Goal: Task Accomplishment & Management: Use online tool/utility

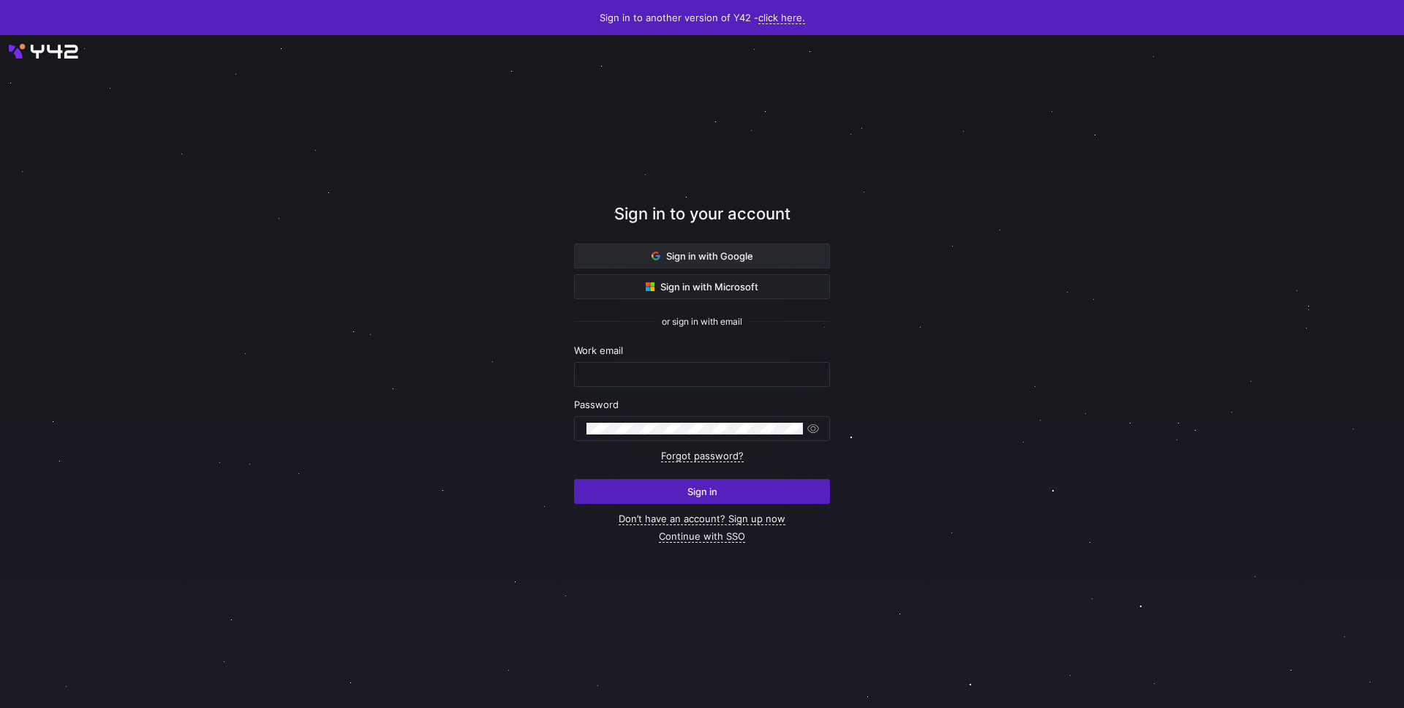
click at [735, 257] on span "Sign in with Google" at bounding box center [703, 256] width 102 height 12
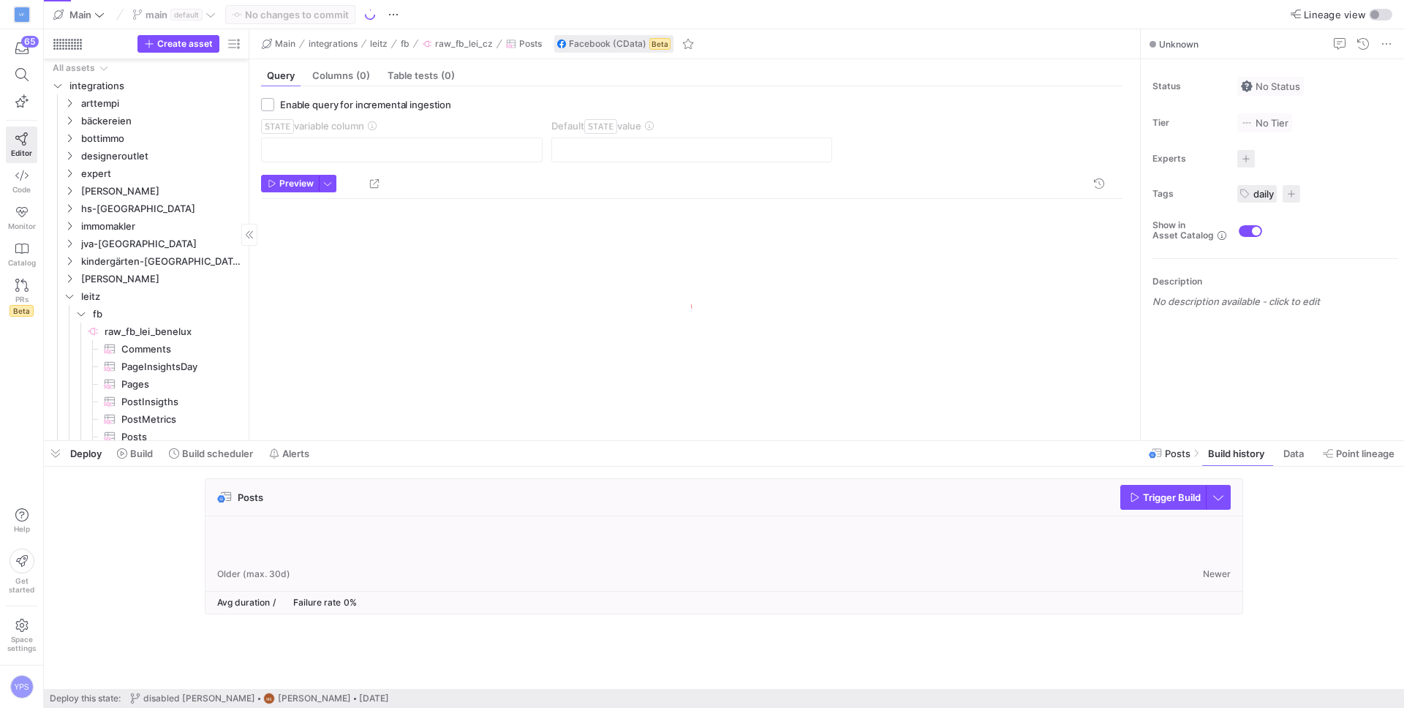
scroll to position [163, 0]
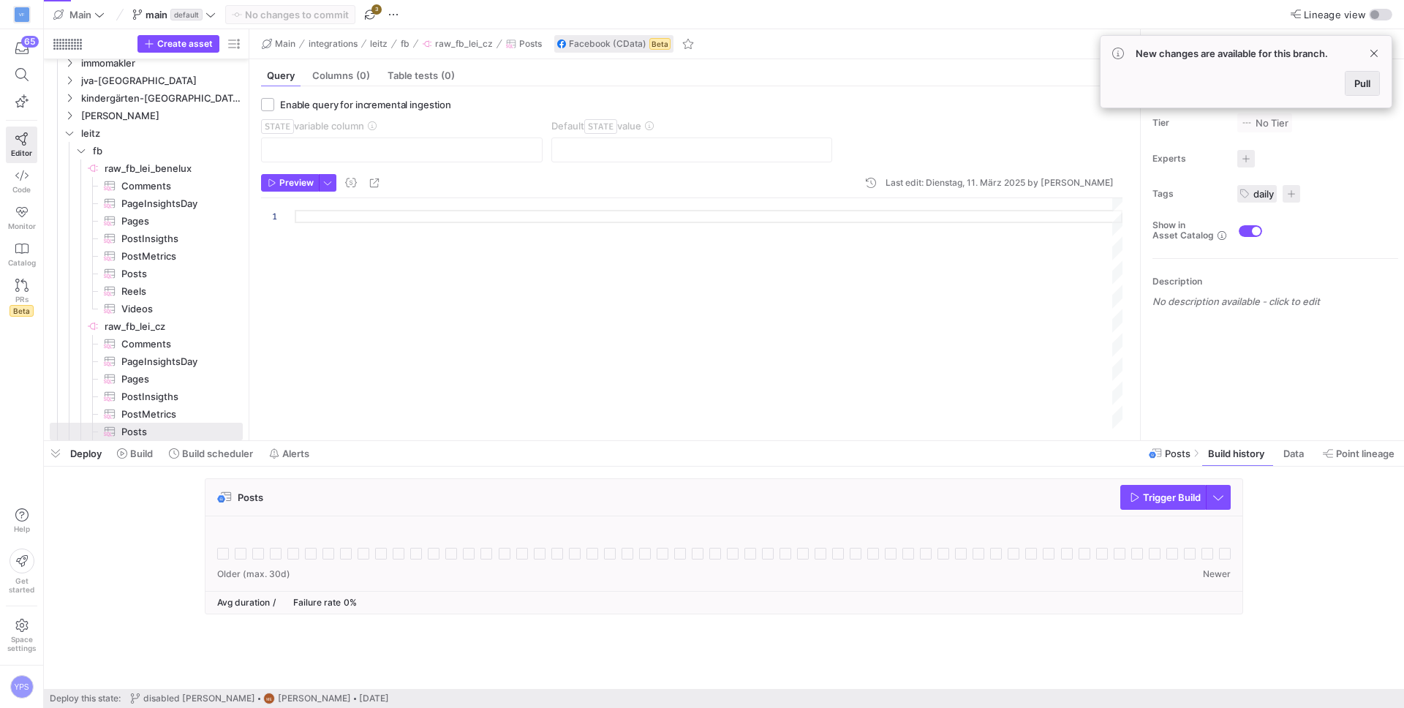
click at [1357, 82] on span "Pull" at bounding box center [1363, 84] width 16 height 12
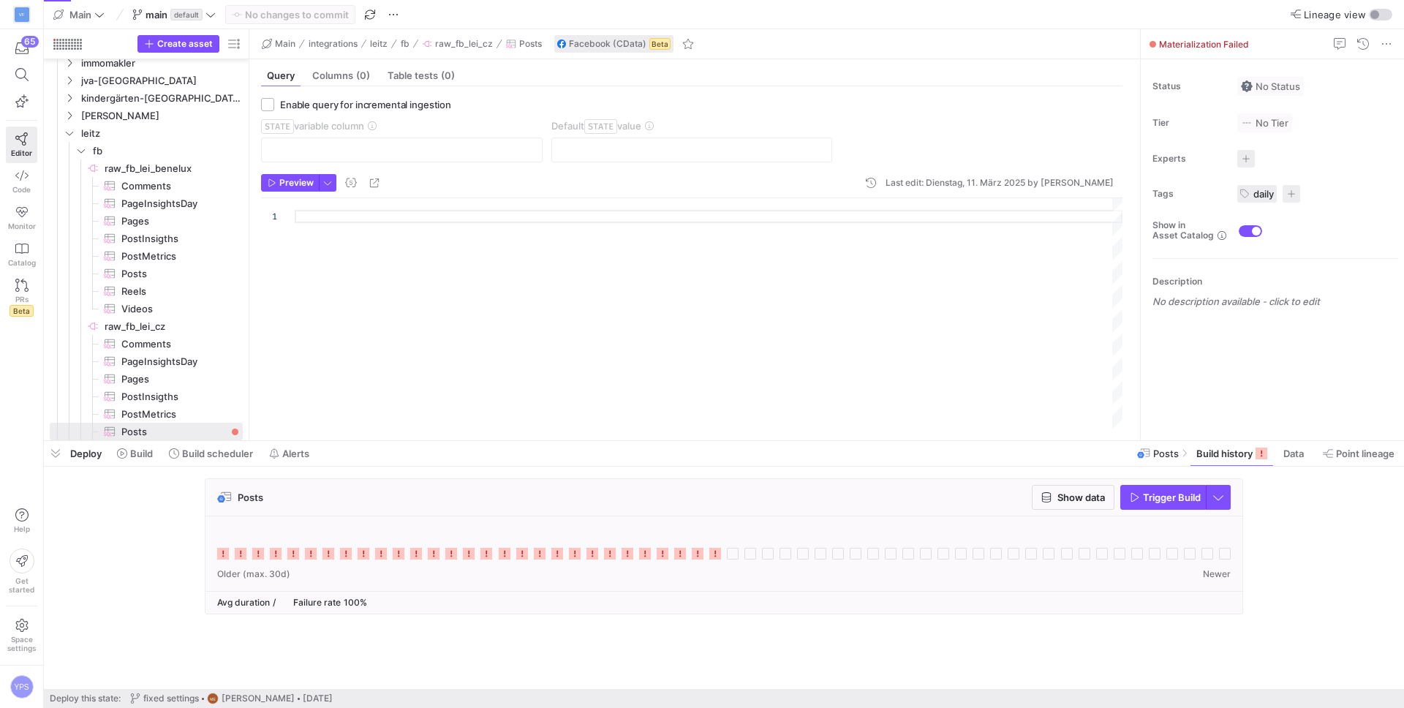
click at [713, 551] on icon at bounding box center [715, 554] width 12 height 12
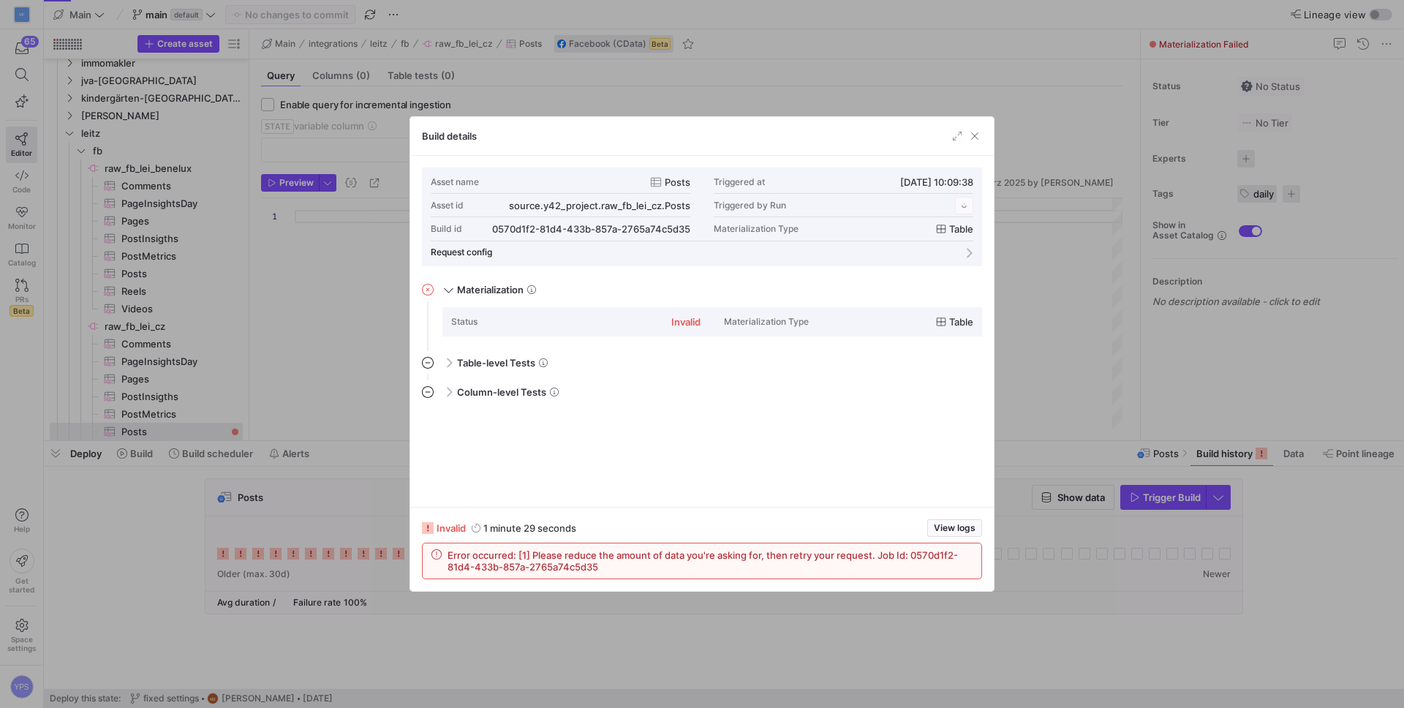
scroll to position [132, 0]
click at [573, 568] on span "Error occurred: [1] Please reduce the amount of data you're asking for, then re…" at bounding box center [710, 560] width 525 height 23
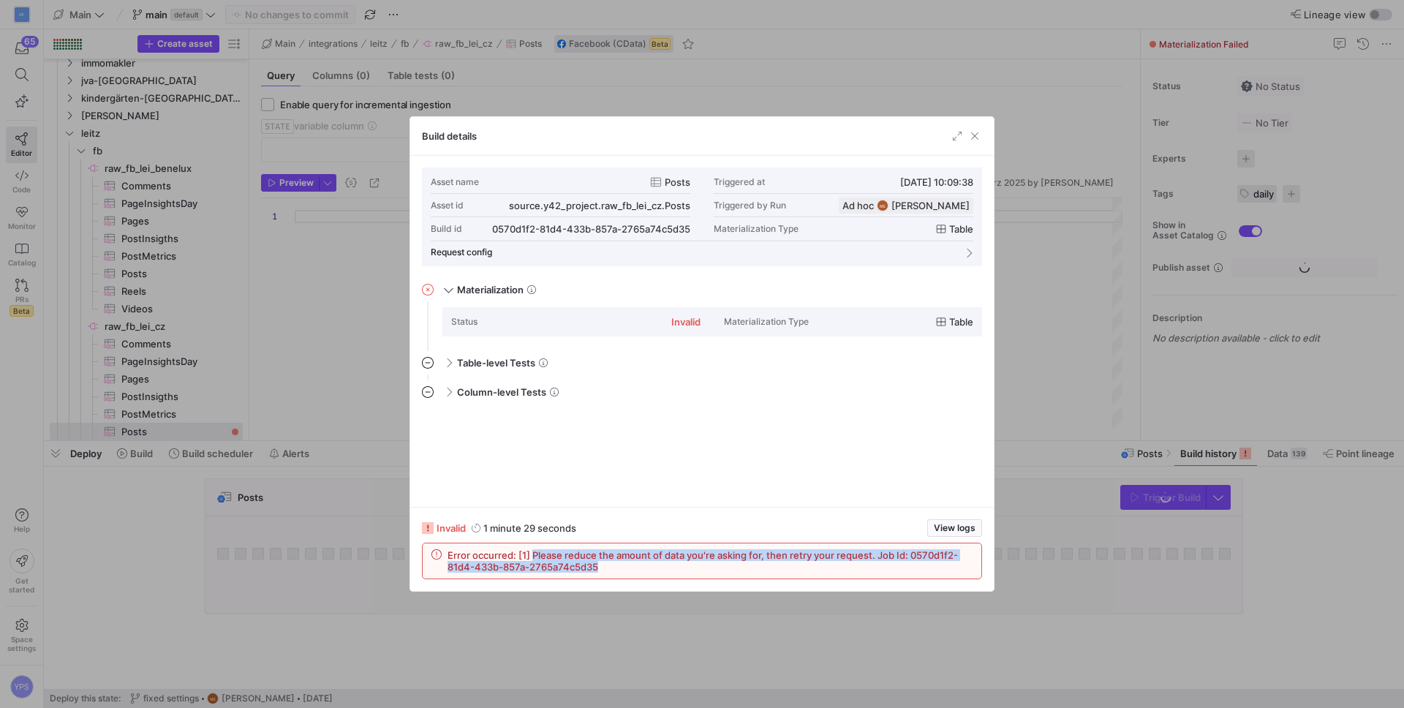
drag, startPoint x: 535, startPoint y: 557, endPoint x: 764, endPoint y: 556, distance: 228.9
click at [764, 556] on span "Error occurred: [1] Please reduce the amount of data you're asking for, then re…" at bounding box center [710, 560] width 525 height 23
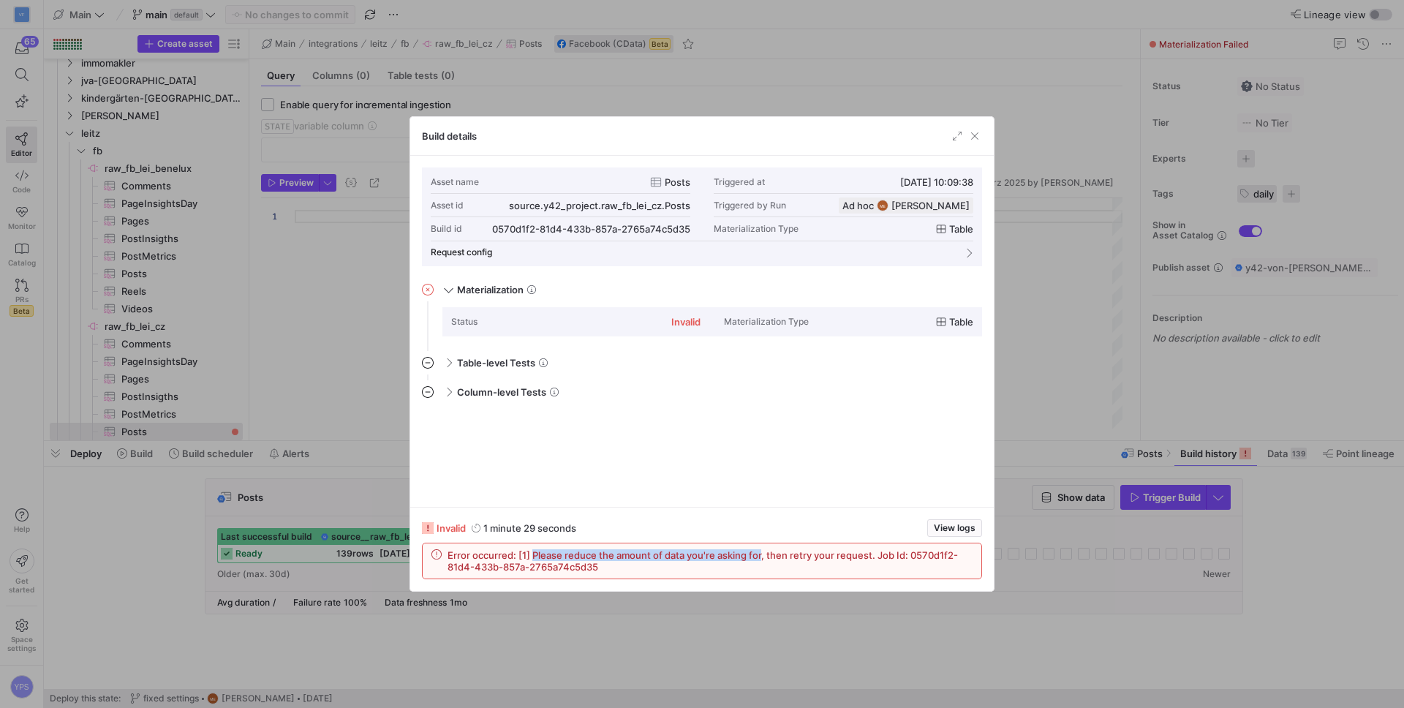
copy span "Please reduce the amount of data you're asking for"
click at [973, 141] on span "button" at bounding box center [975, 136] width 15 height 15
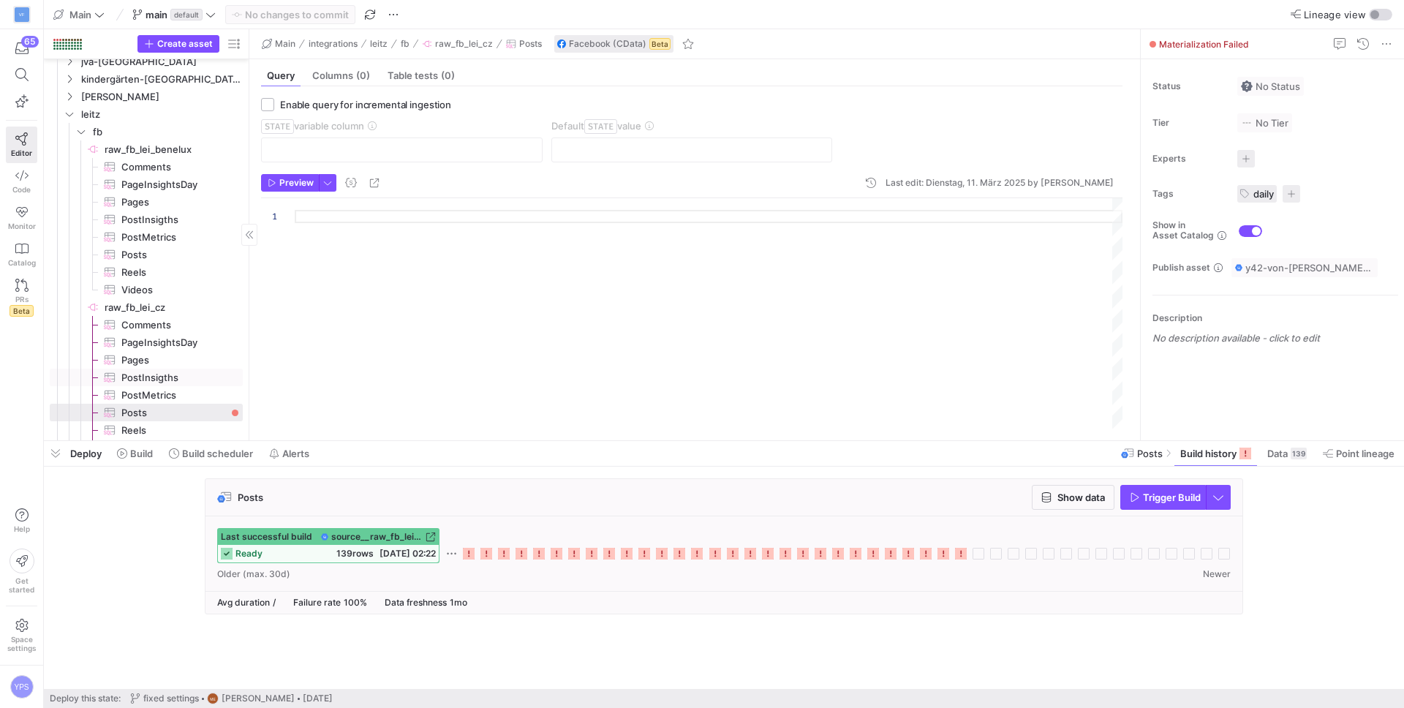
scroll to position [198, 0]
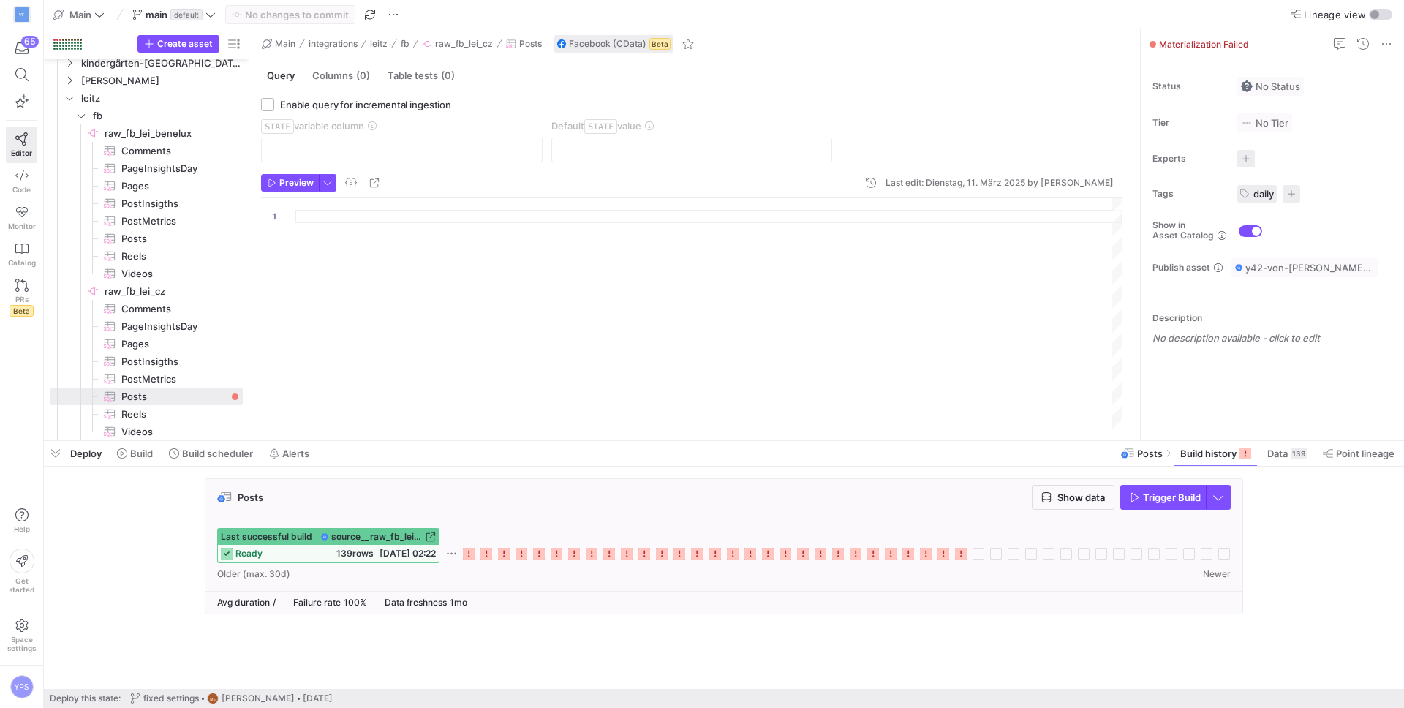
click at [962, 556] on icon at bounding box center [961, 554] width 12 height 12
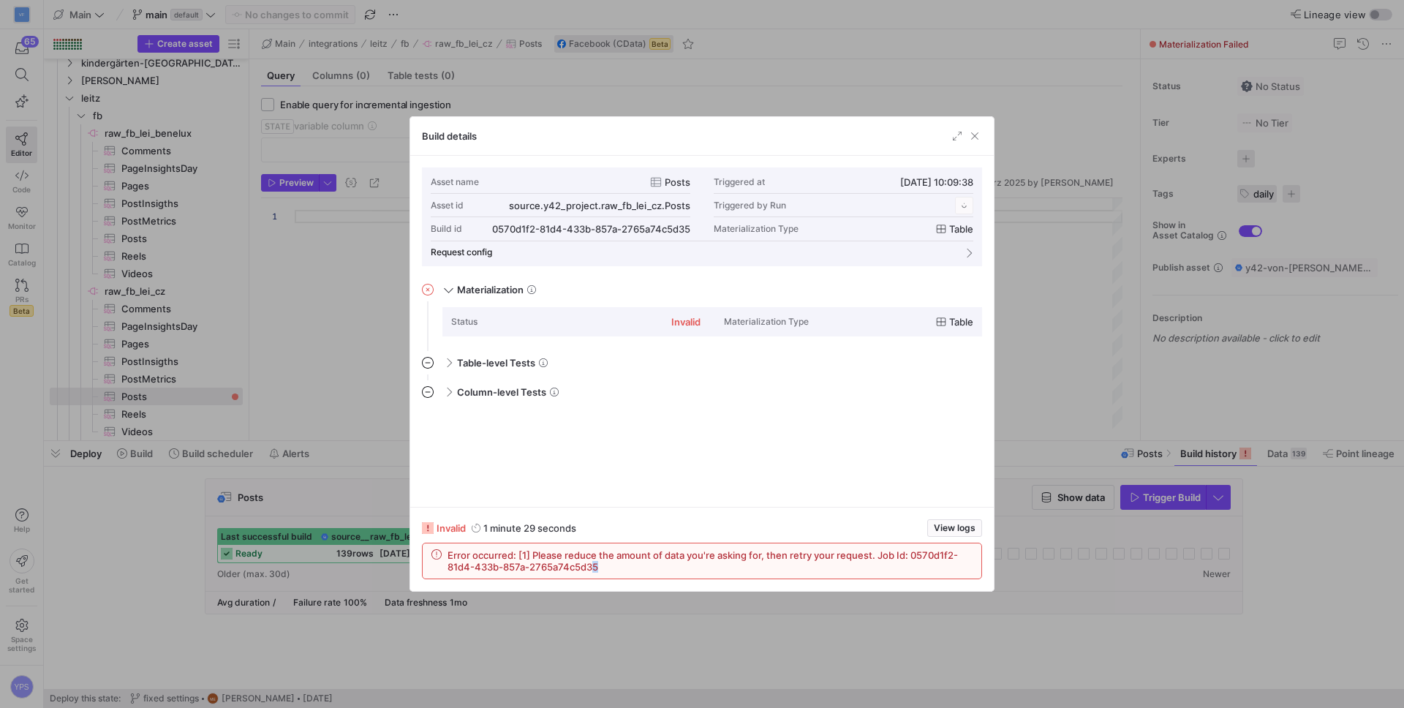
scroll to position [132, 0]
drag, startPoint x: 610, startPoint y: 570, endPoint x: 434, endPoint y: 547, distance: 177.1
click at [434, 547] on div "Error occurred: [1] Please reduce the amount of data you're asking for, then re…" at bounding box center [702, 560] width 559 height 35
copy span "Error occurred: [1] Please reduce the amount of data you're asking for, then re…"
click at [939, 539] on y42-job-details-dialog-footer "invalid 1 minute 29 seconds View logs Error occurred: [1] Please reduce the amo…" at bounding box center [702, 549] width 560 height 60
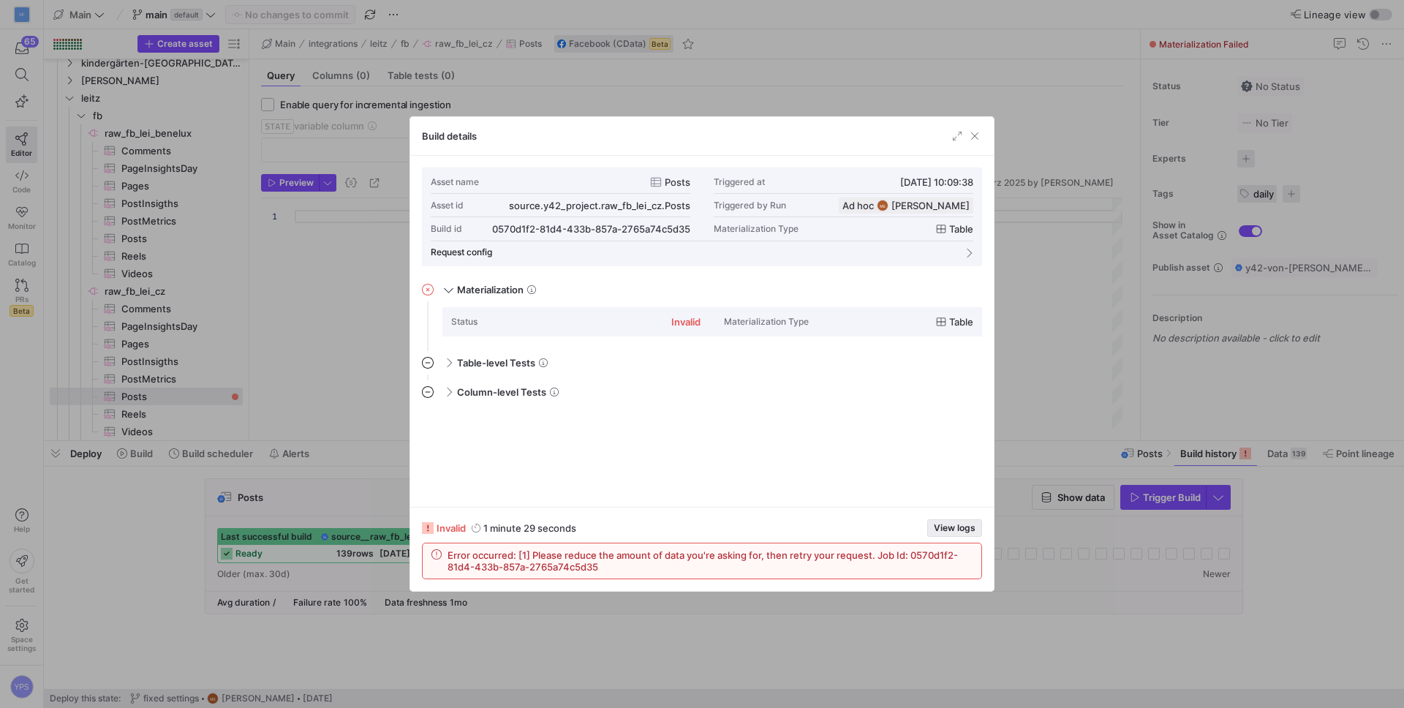
click at [939, 530] on span "View logs" at bounding box center [955, 528] width 42 height 10
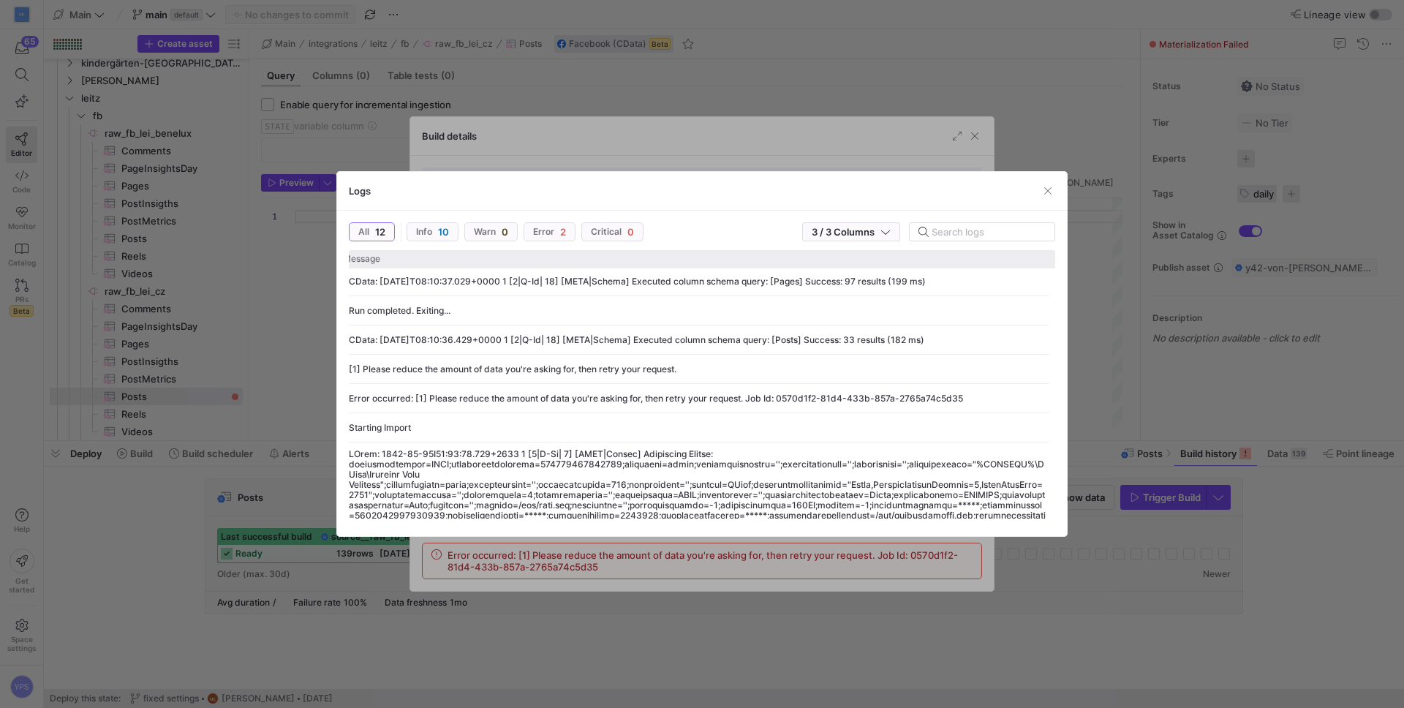
scroll to position [0, 179]
click at [1047, 189] on span "button" at bounding box center [1048, 191] width 15 height 15
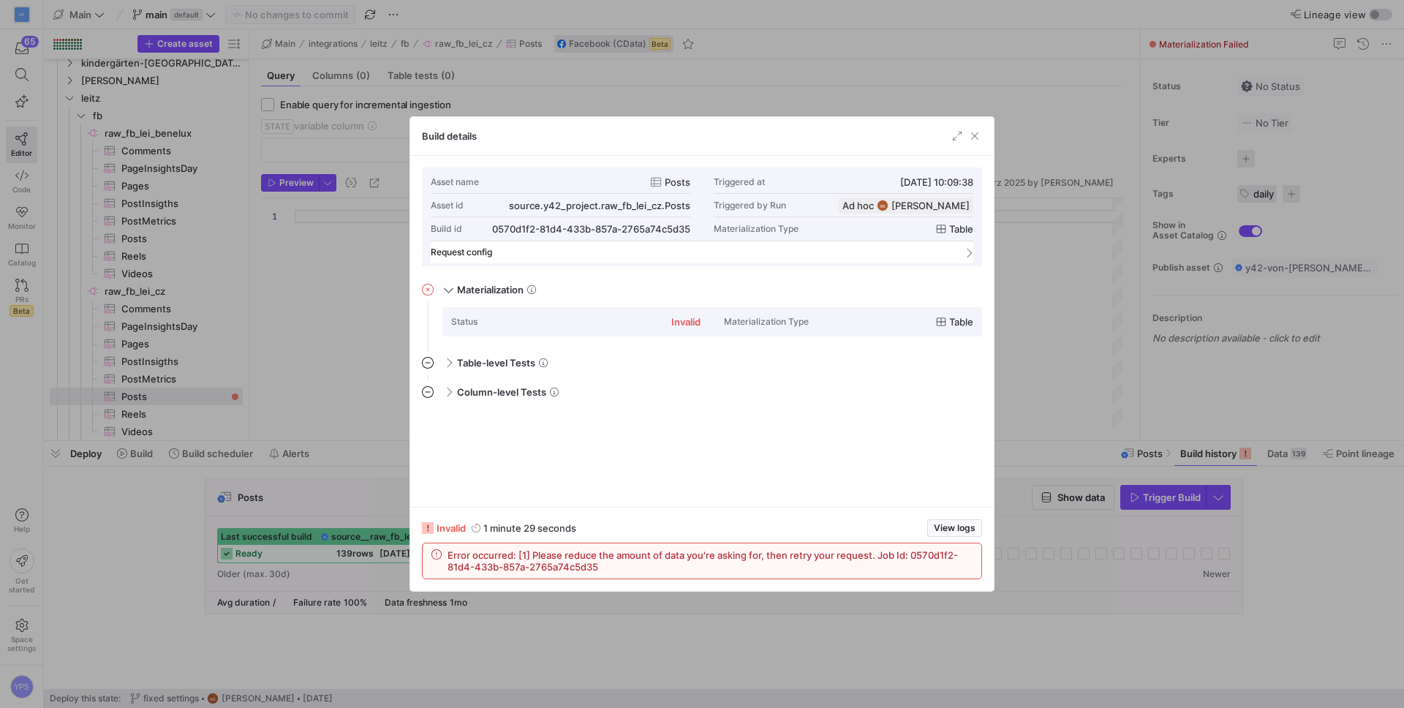
click at [496, 255] on mat-panel-title "Request config" at bounding box center [693, 252] width 525 height 10
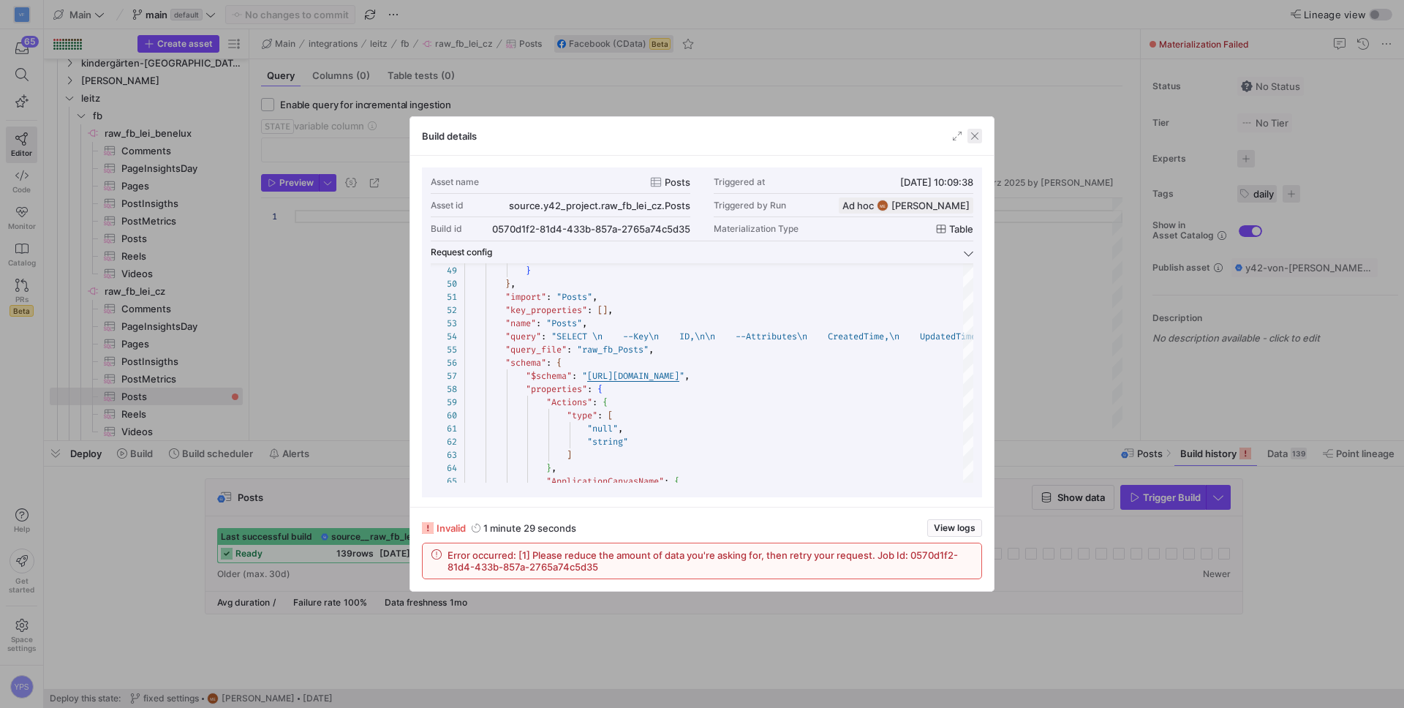
click at [971, 136] on span "button" at bounding box center [975, 136] width 15 height 15
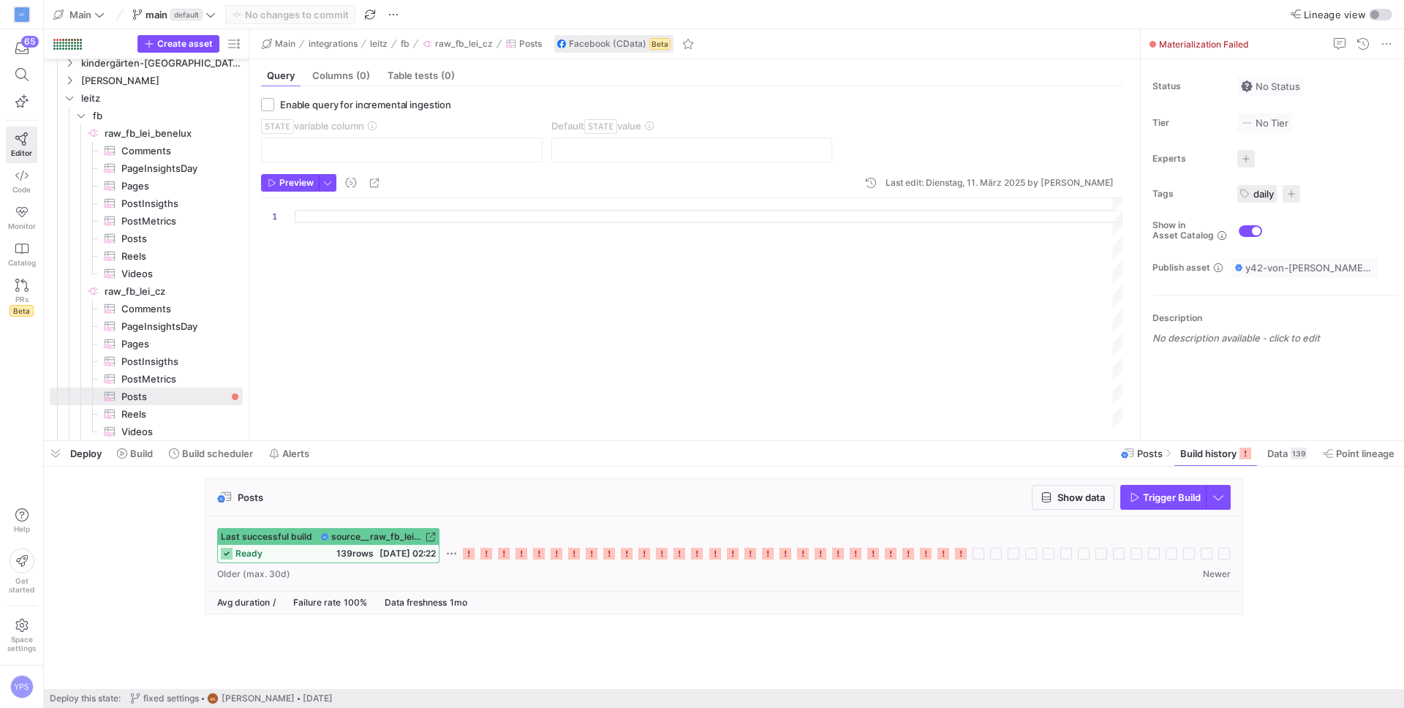
click at [956, 560] on div "Last successful build source__raw_fb_lei_cz__Posts ready 139 rows 23.06.25, 02:…" at bounding box center [724, 545] width 1014 height 35
click at [957, 553] on icon at bounding box center [961, 554] width 12 height 12
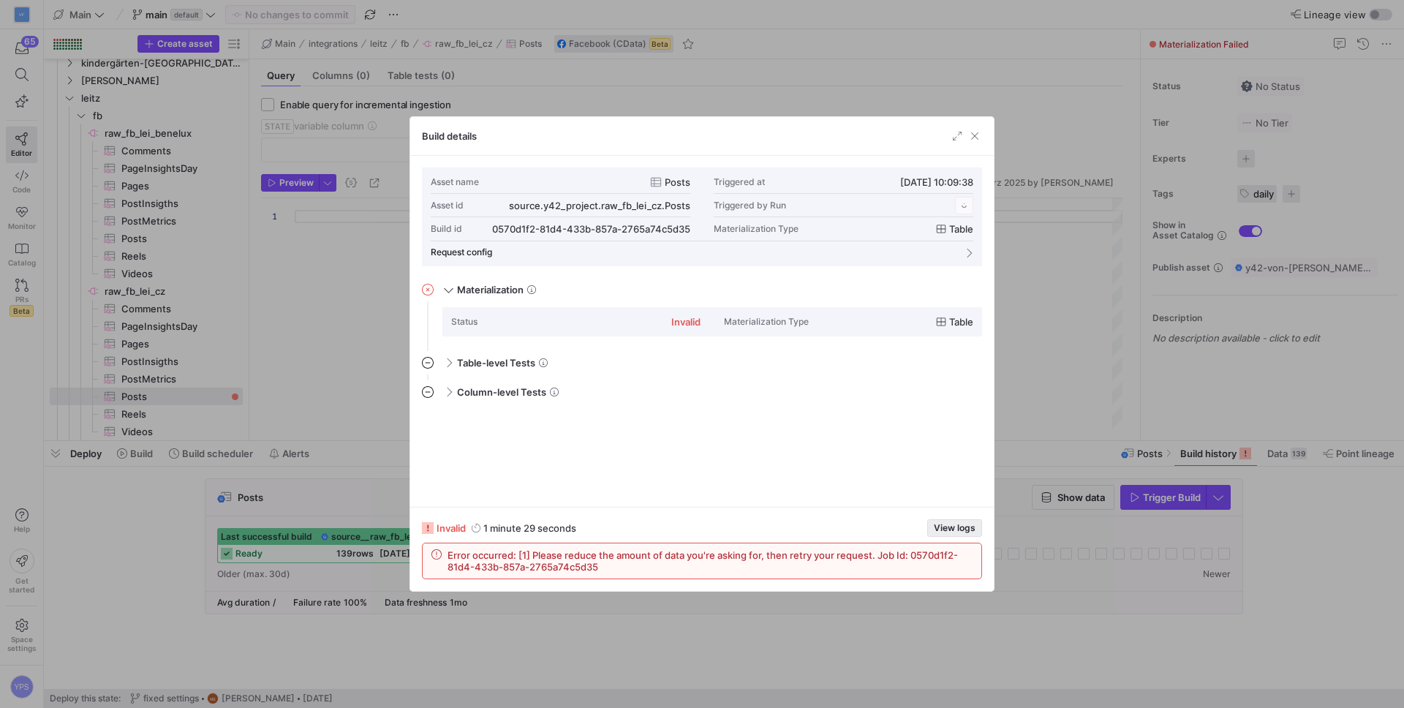
click at [951, 530] on span "View logs" at bounding box center [955, 528] width 42 height 10
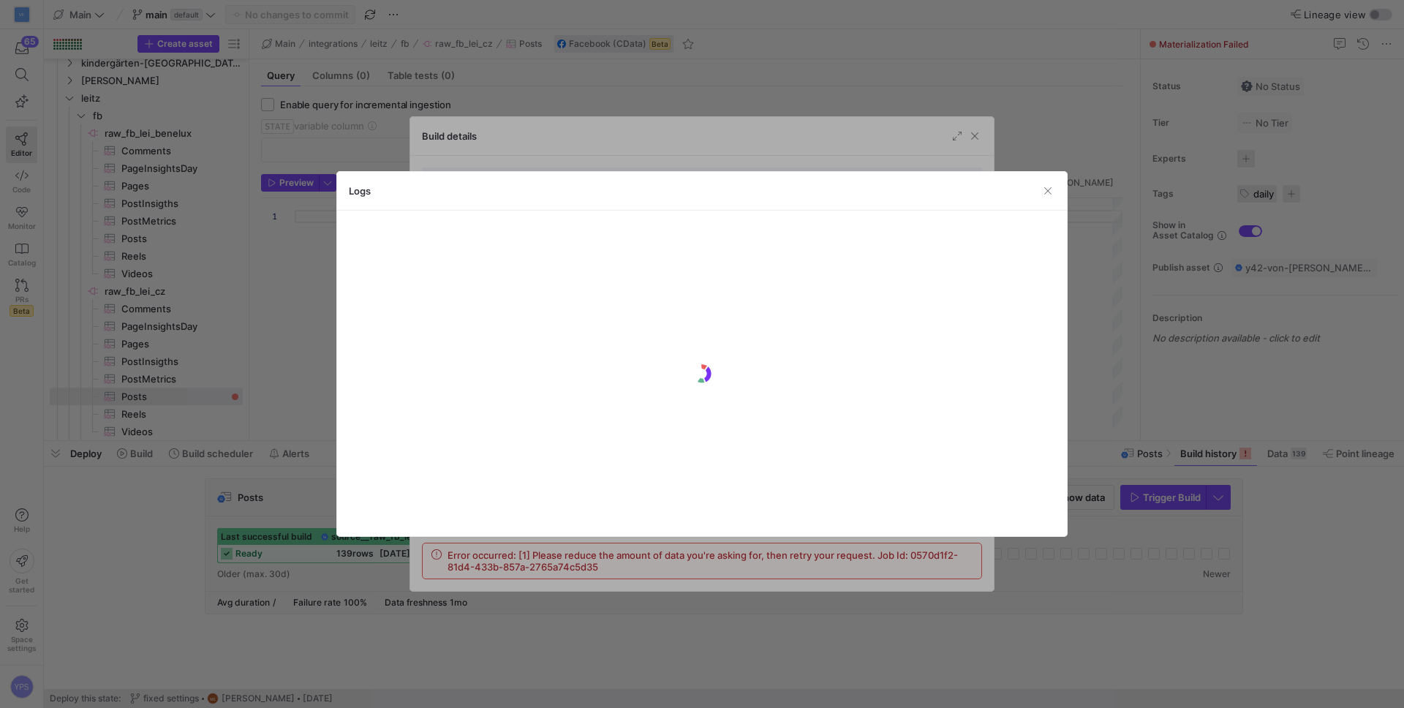
scroll to position [132, 0]
click at [1044, 191] on span "button" at bounding box center [1048, 191] width 15 height 15
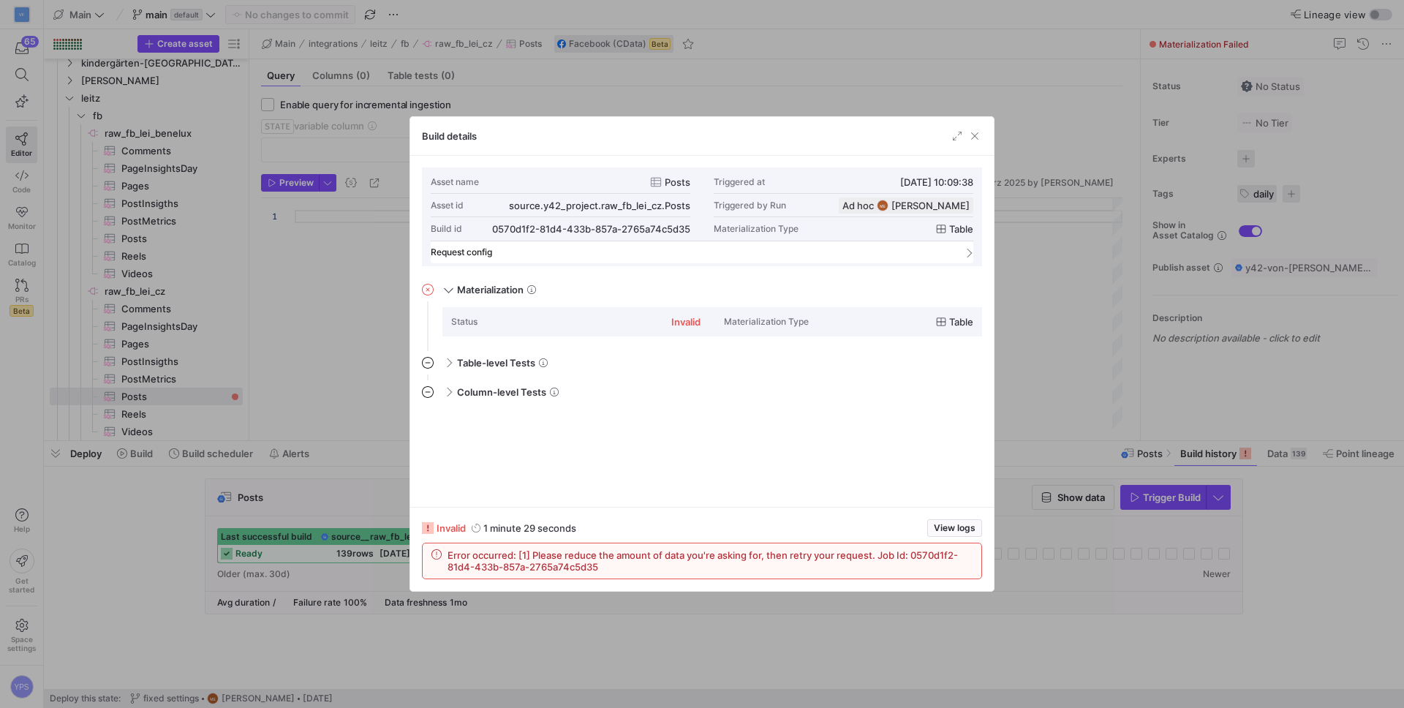
click at [434, 249] on mat-panel-title "Request config" at bounding box center [693, 252] width 525 height 10
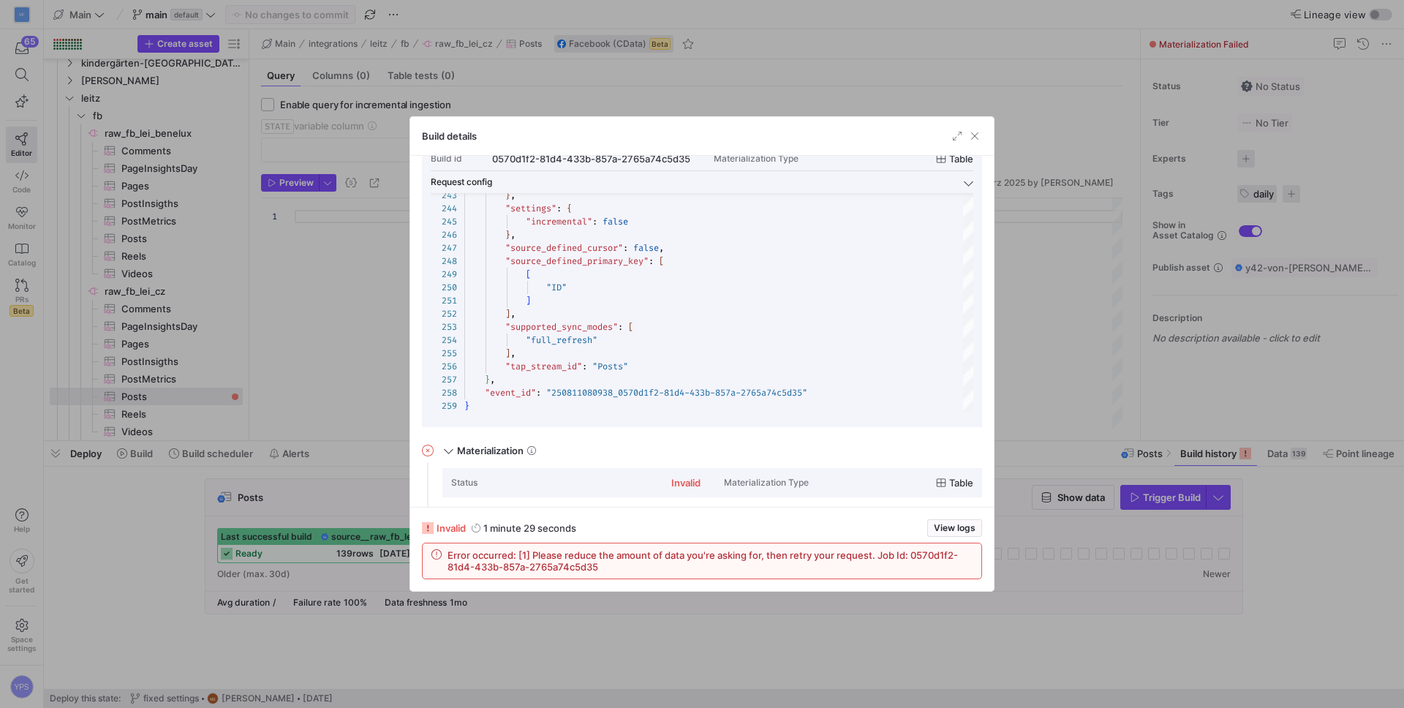
scroll to position [0, 0]
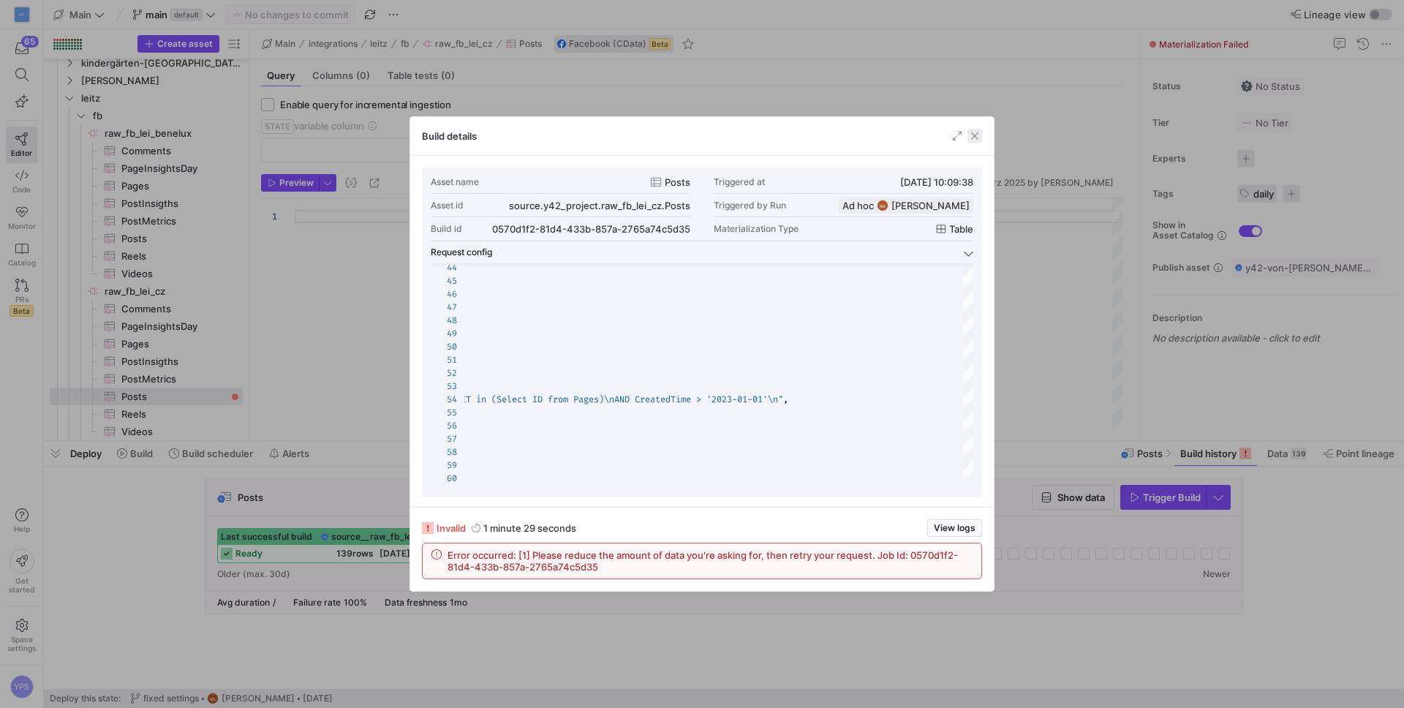
click at [975, 135] on span "button" at bounding box center [975, 136] width 15 height 15
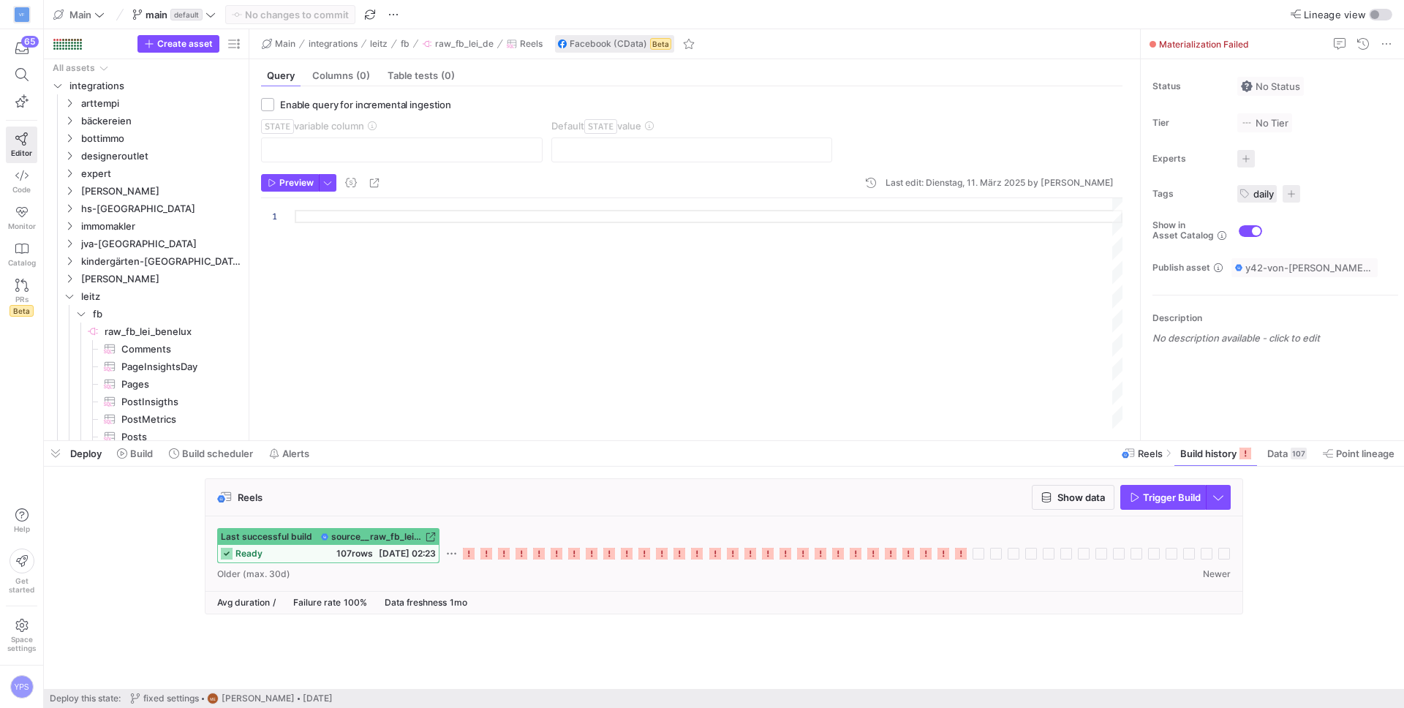
click at [960, 549] on icon at bounding box center [961, 554] width 12 height 12
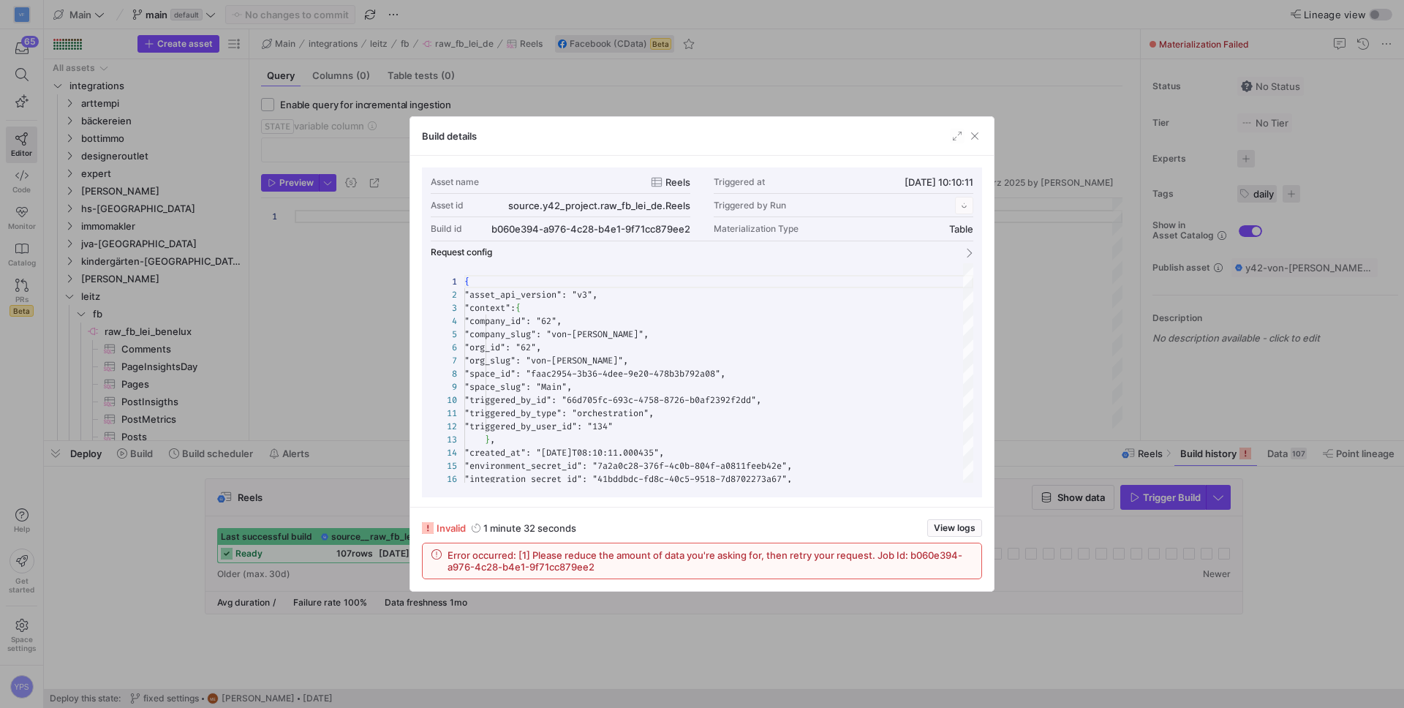
scroll to position [132, 0]
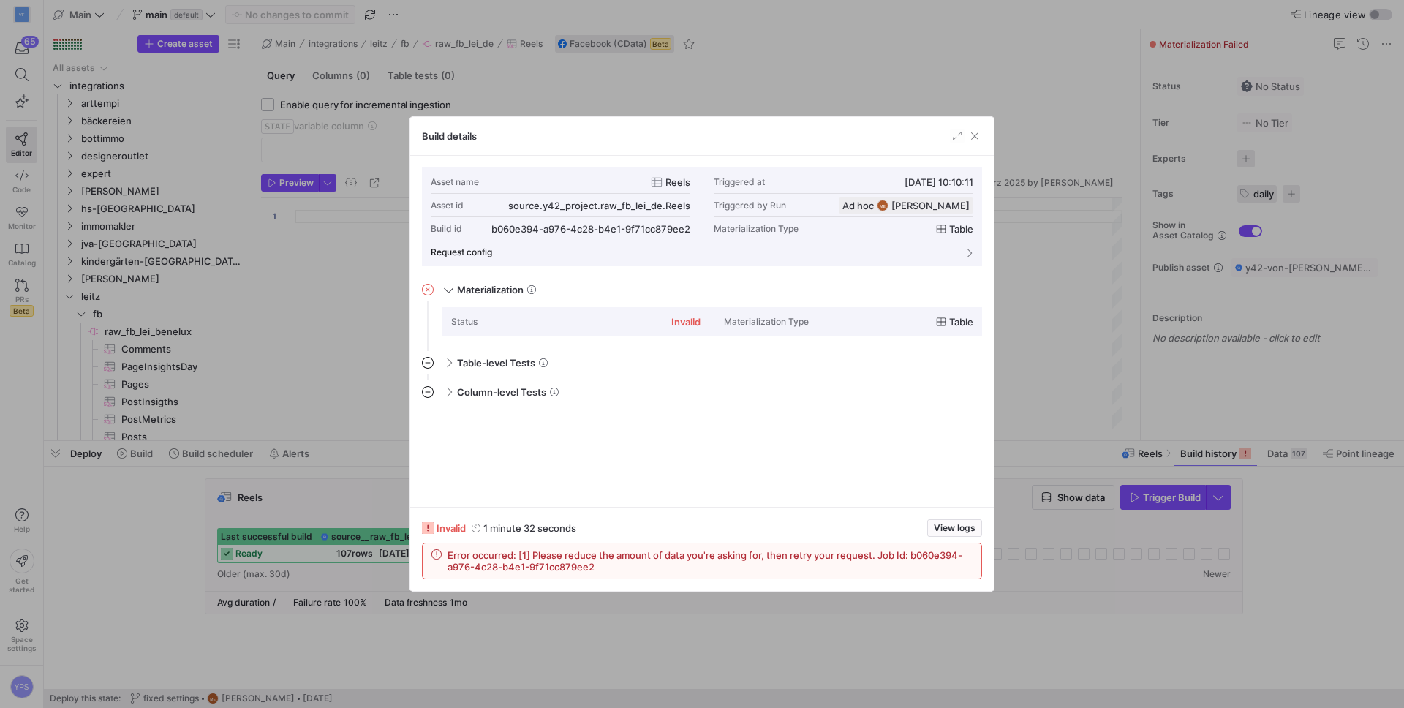
click at [981, 133] on span "button" at bounding box center [975, 136] width 15 height 15
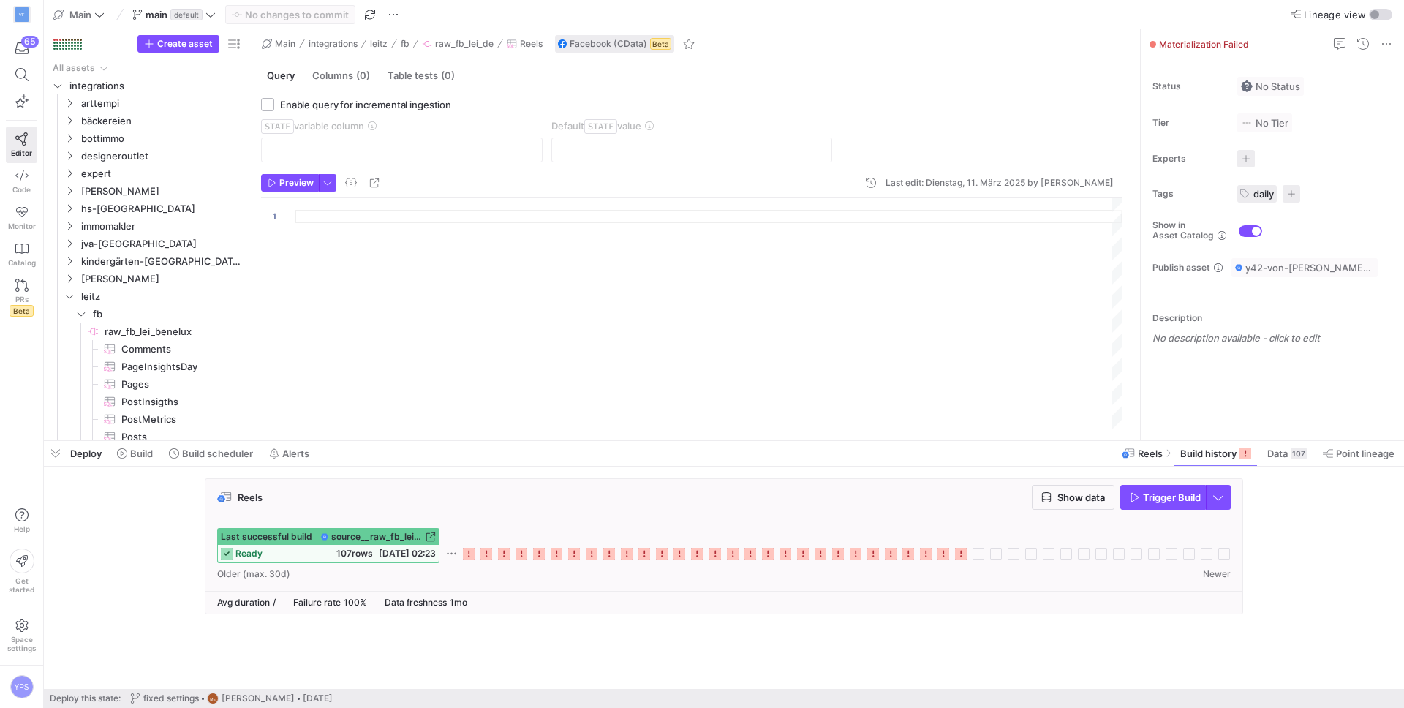
click at [943, 552] on rect at bounding box center [944, 554] width 12 height 12
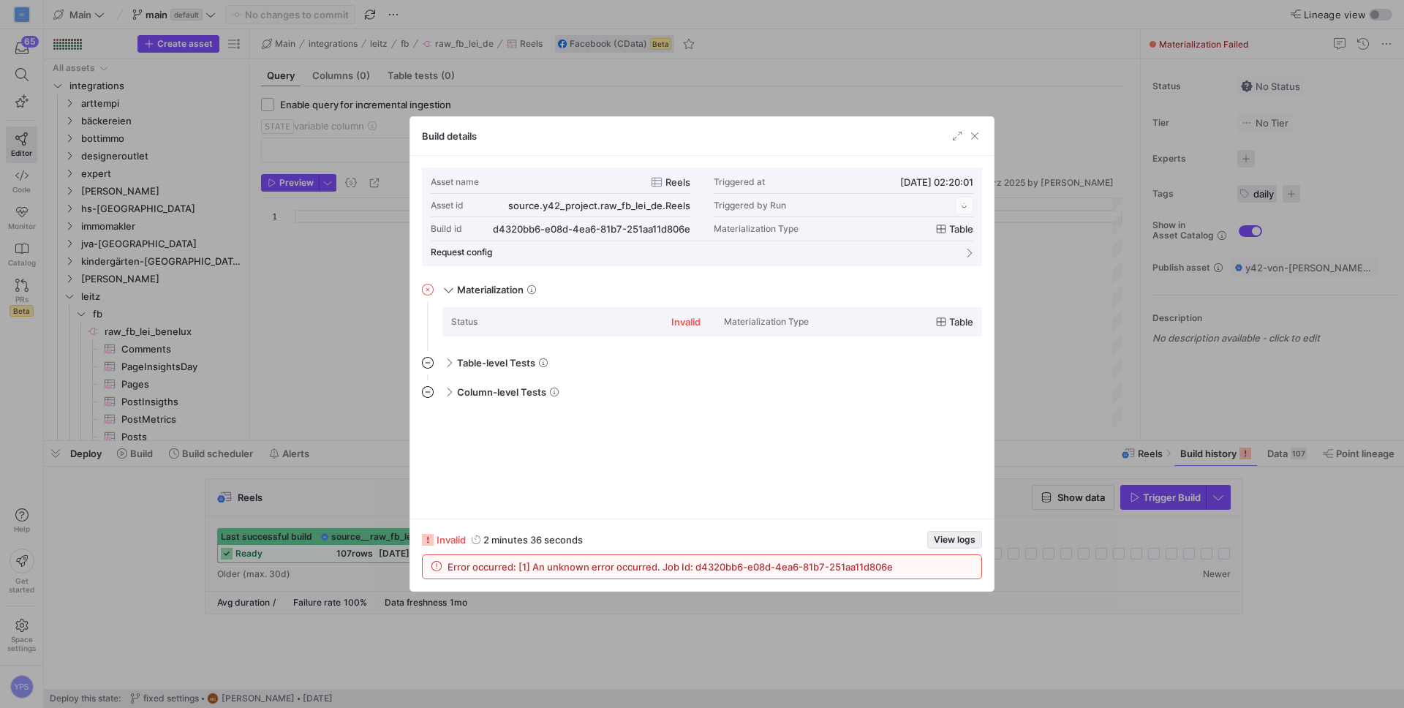
click at [955, 543] on span "View logs" at bounding box center [955, 540] width 42 height 10
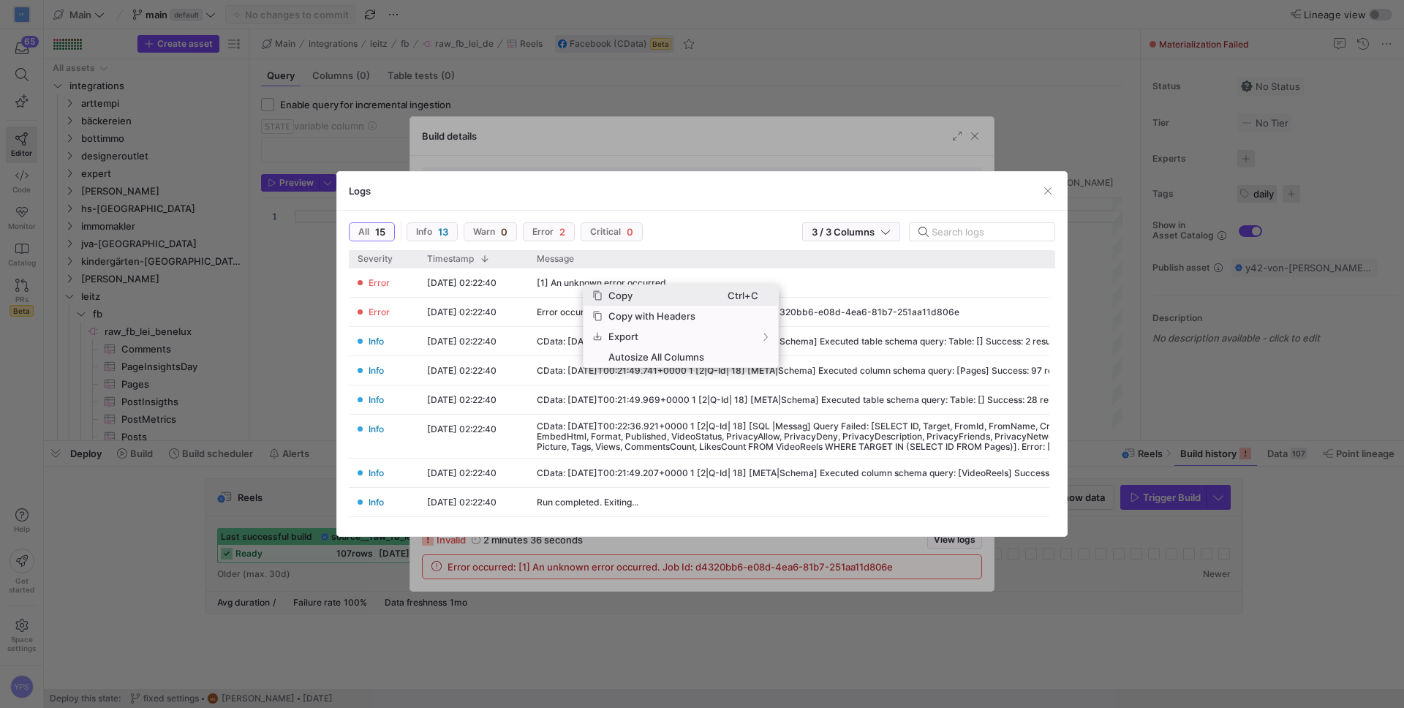
click at [627, 301] on span "Copy" at bounding box center [665, 295] width 125 height 20
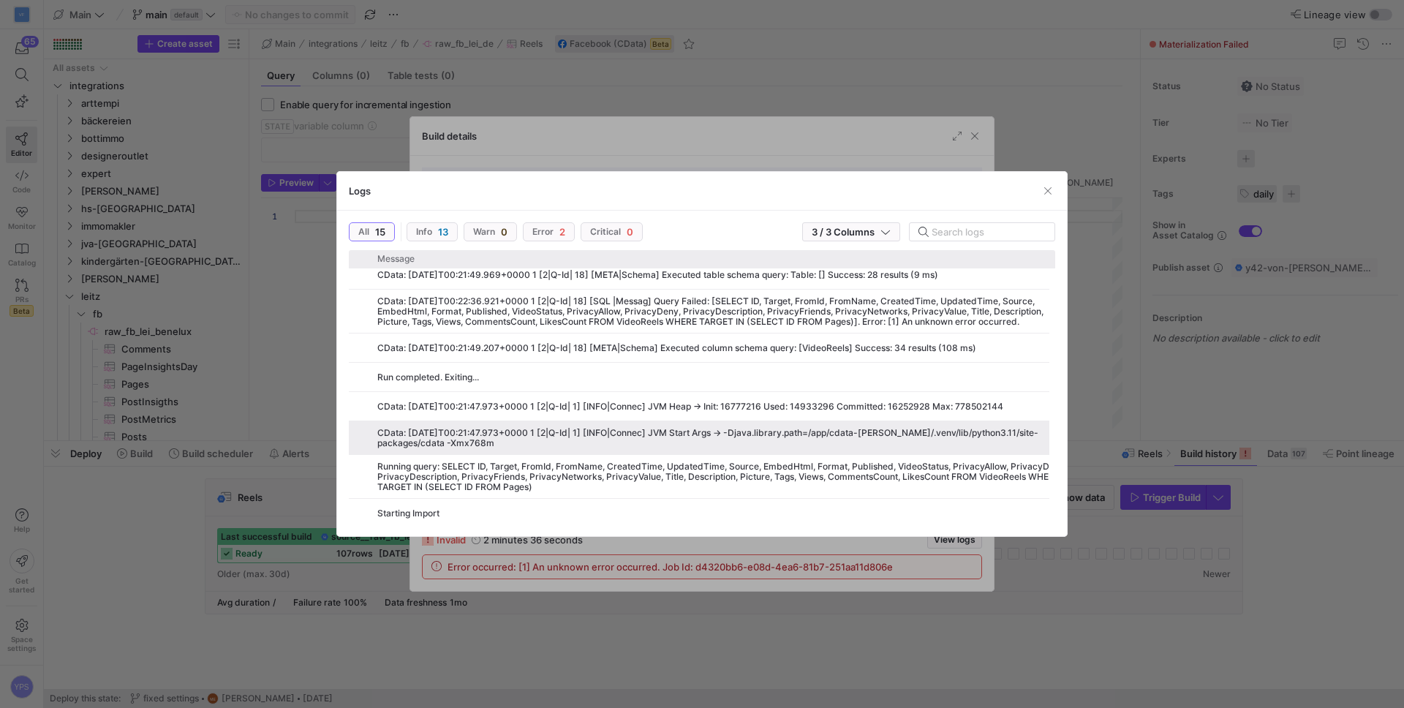
scroll to position [0, 0]
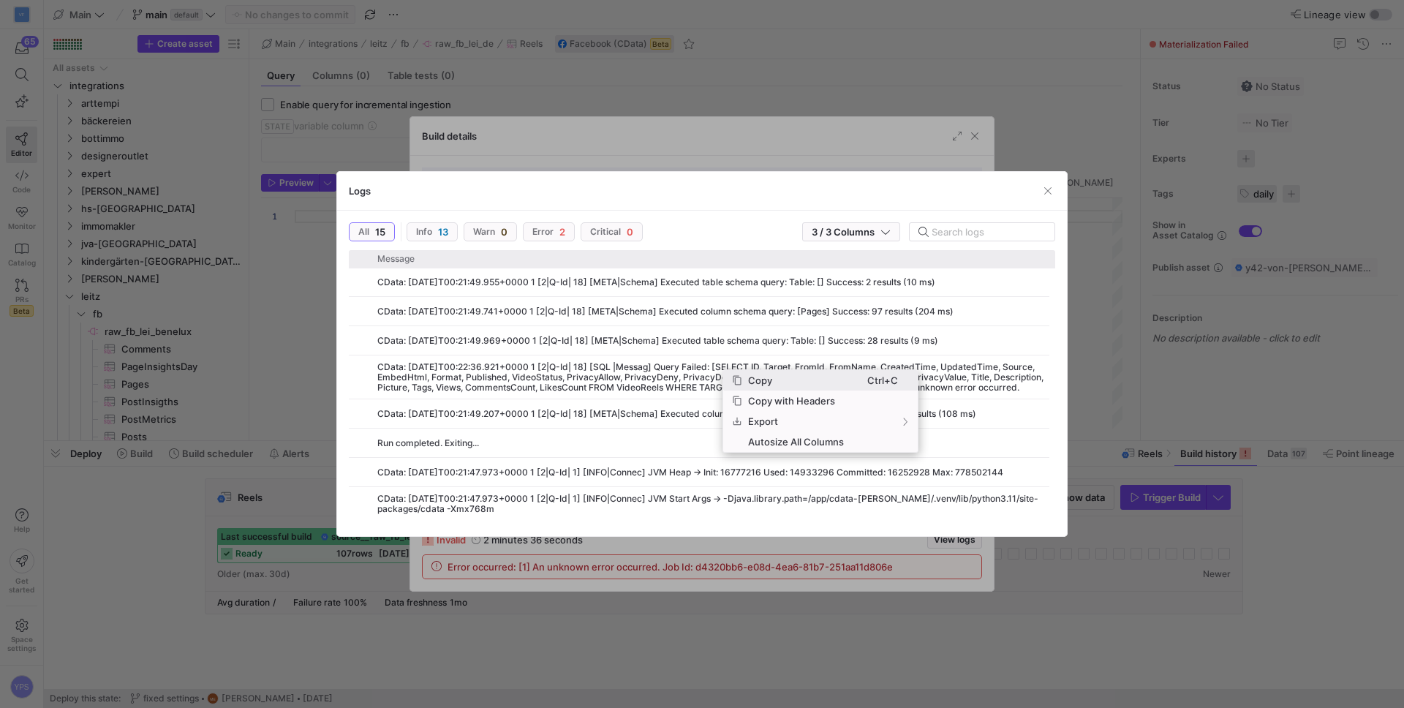
click at [762, 376] on span "Copy" at bounding box center [804, 380] width 125 height 20
click at [1051, 192] on span "button" at bounding box center [1048, 191] width 15 height 15
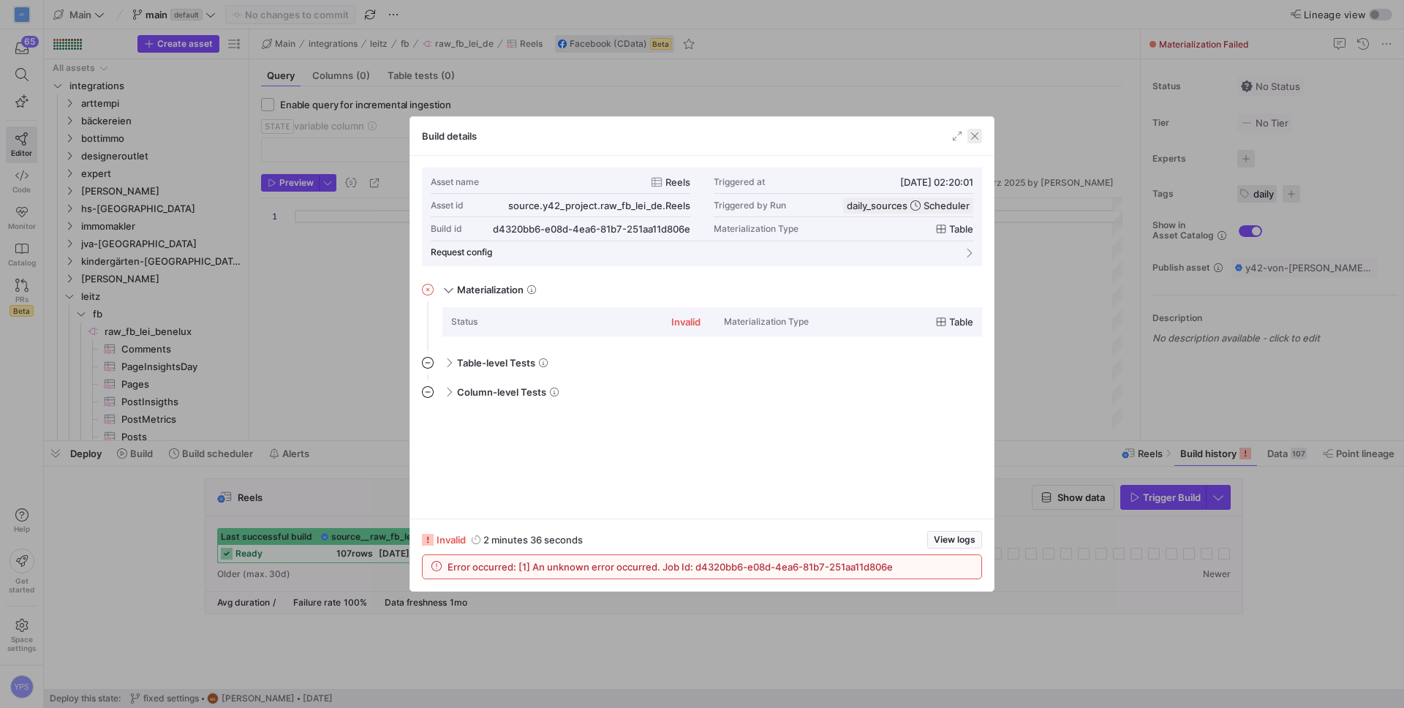
click at [981, 129] on span "button" at bounding box center [975, 136] width 15 height 15
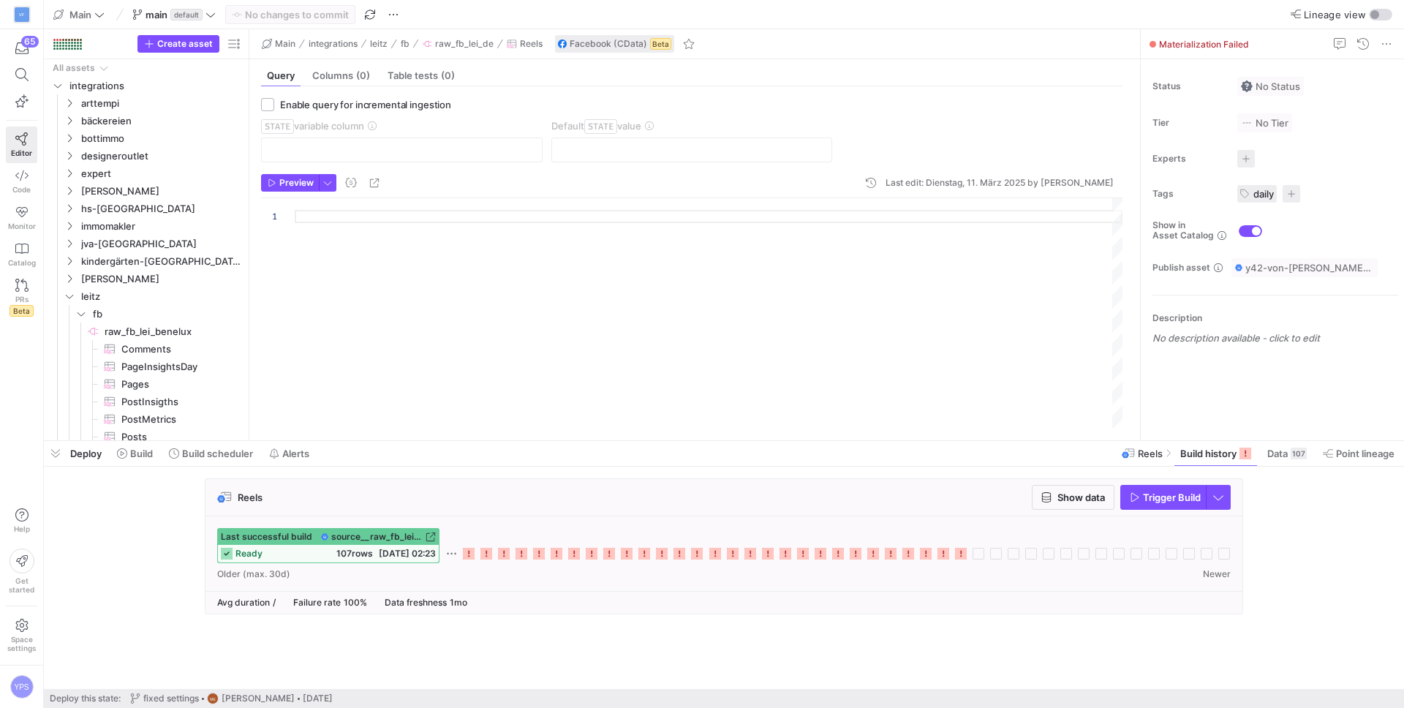
click at [438, 216] on div at bounding box center [709, 313] width 828 height 230
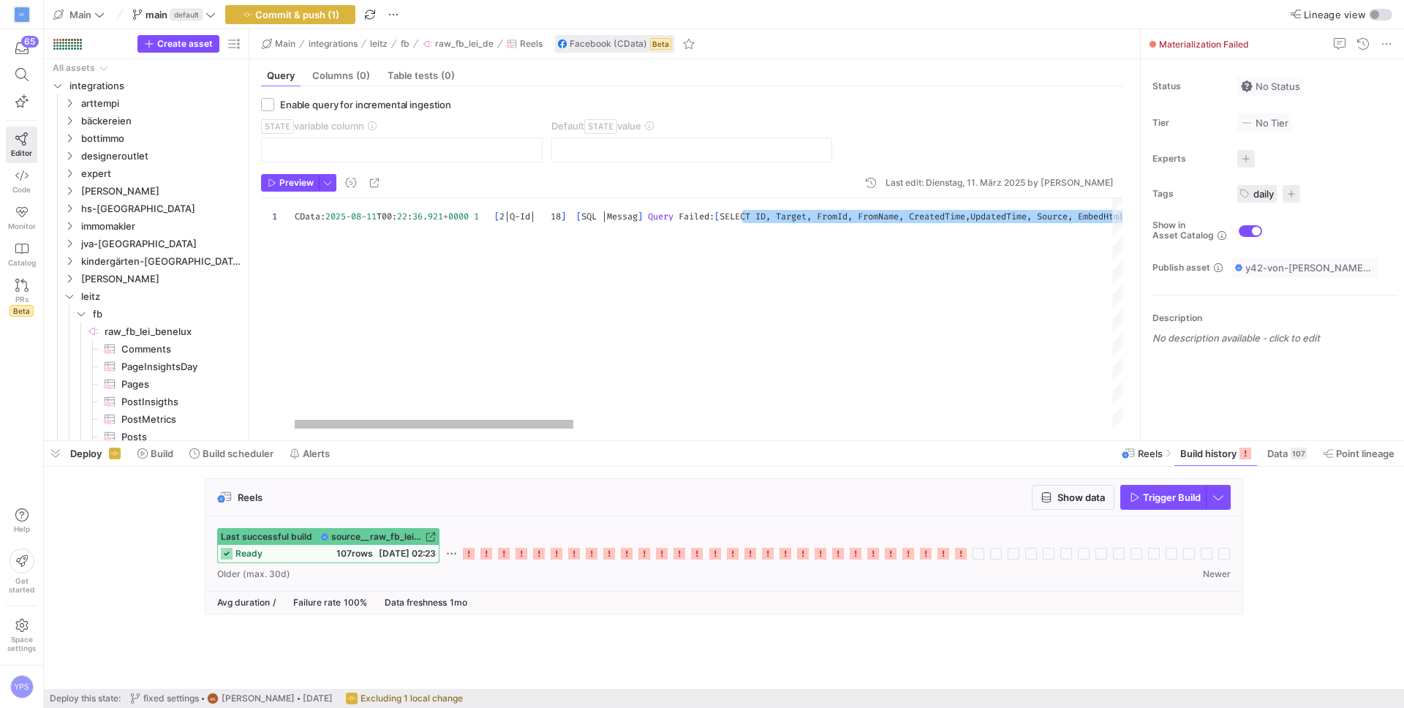
drag, startPoint x: 743, startPoint y: 214, endPoint x: 294, endPoint y: 216, distance: 449.1
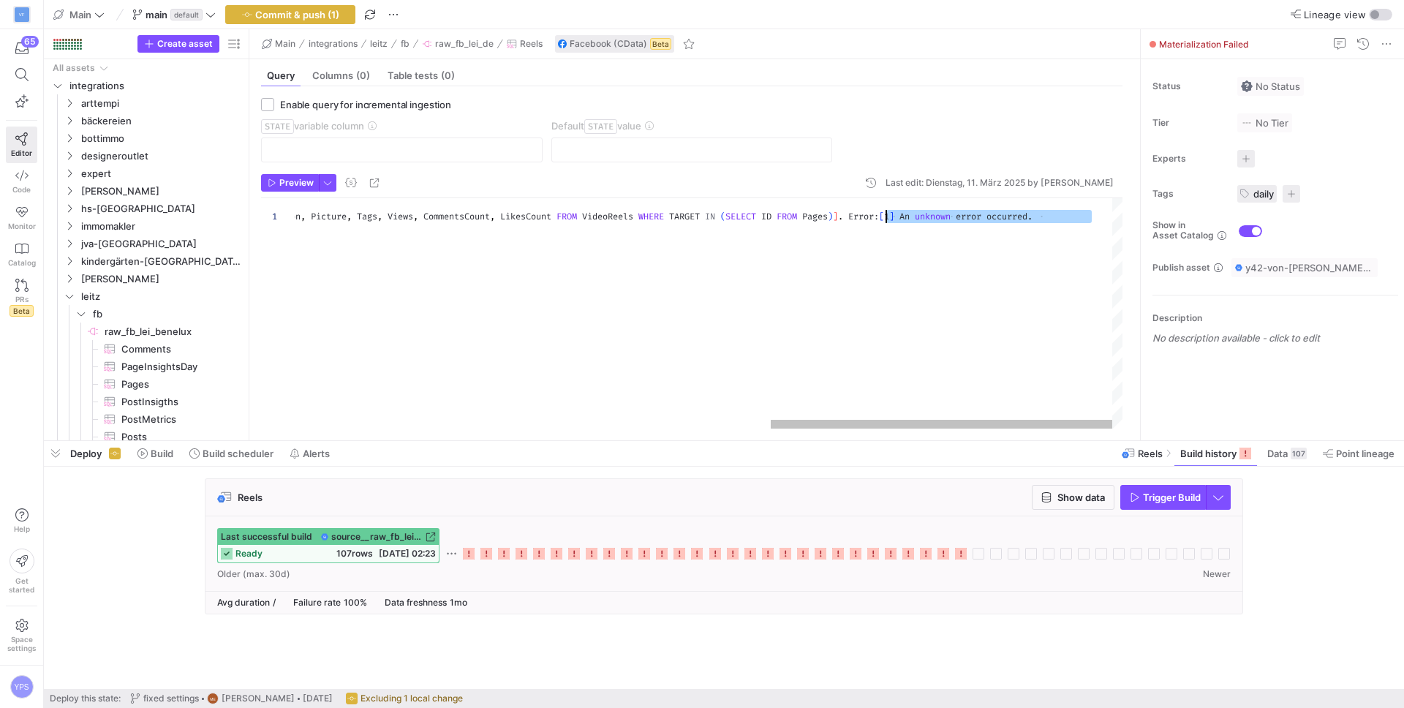
drag, startPoint x: 933, startPoint y: 219, endPoint x: 885, endPoint y: 218, distance: 47.5
click at [885, 218] on div "SELECT ID , Target , FromId , FromName , CreatedTime , UpdatedTime , Source , E…" at bounding box center [133, 313] width 1979 height 230
click at [808, 214] on div "SELECT ID , Target , FromId , FromName , CreatedTime , UpdatedTime , Source , E…" at bounding box center [238, 313] width 1768 height 230
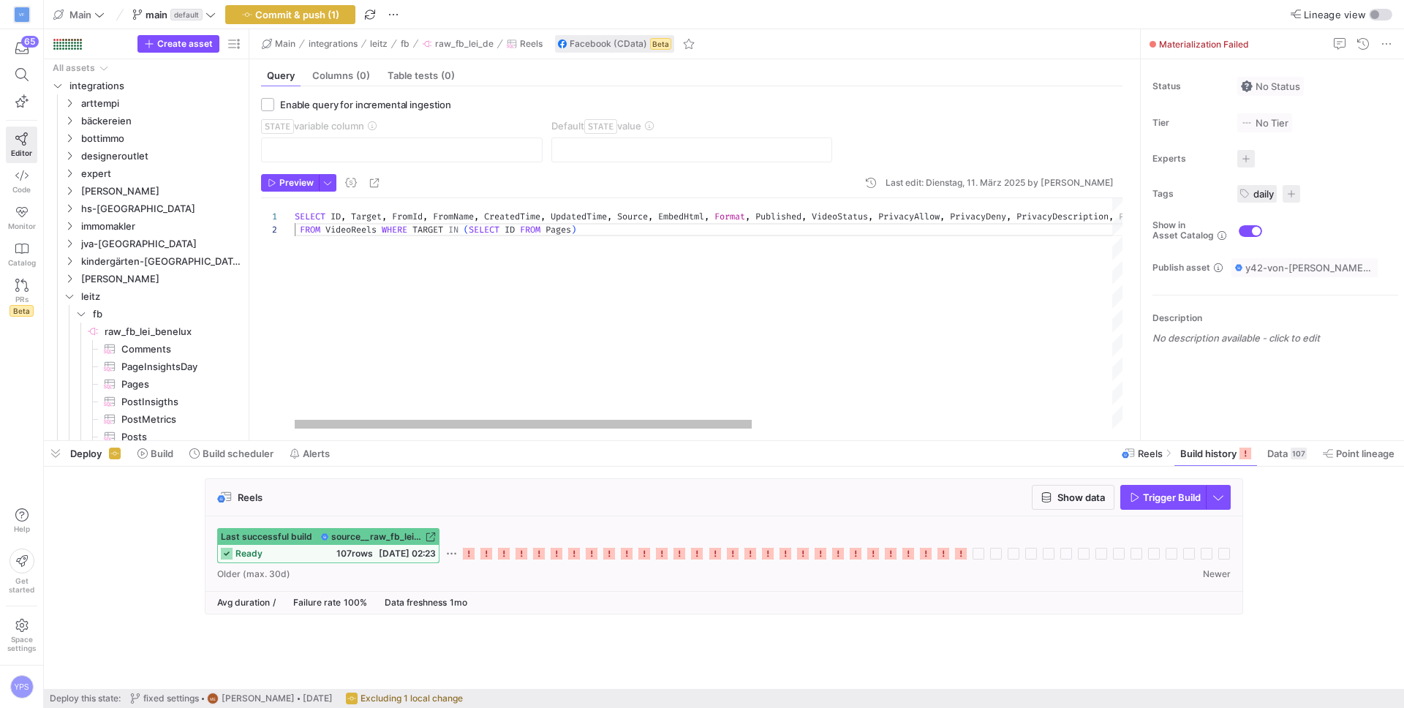
click at [385, 228] on div "SELECT ID , Target , FromId , FromName , CreatedTime , UpdatedTime , Source , E…" at bounding box center [1034, 313] width 1479 height 230
click at [521, 241] on div "SELECT ID , Target , FromId , FromName , CreatedTime , UpdatedTime , Source , E…" at bounding box center [1034, 313] width 1479 height 230
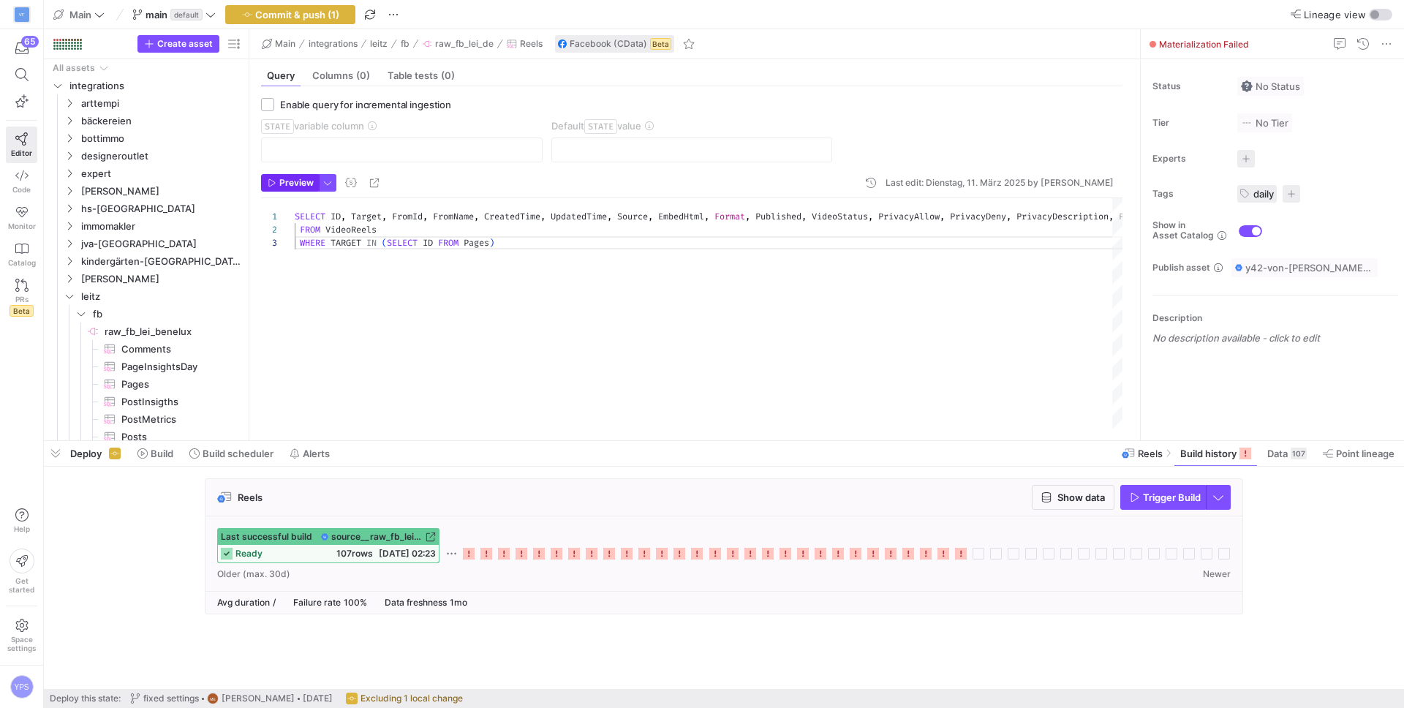
click at [285, 181] on span "Preview" at bounding box center [296, 183] width 34 height 10
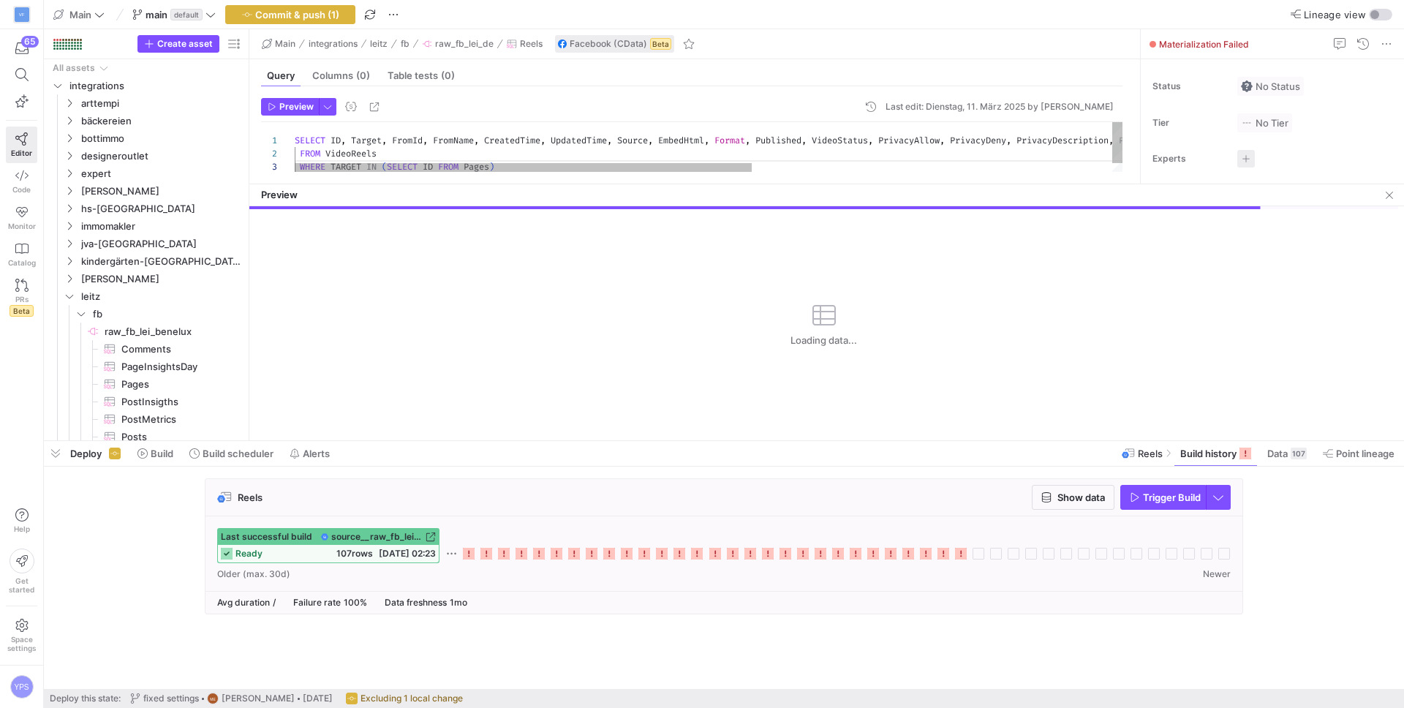
click at [727, 141] on div "SELECT ID , Target , FromId , FromName , CreatedTime , UpdatedTime , Source , E…" at bounding box center [1034, 152] width 1479 height 60
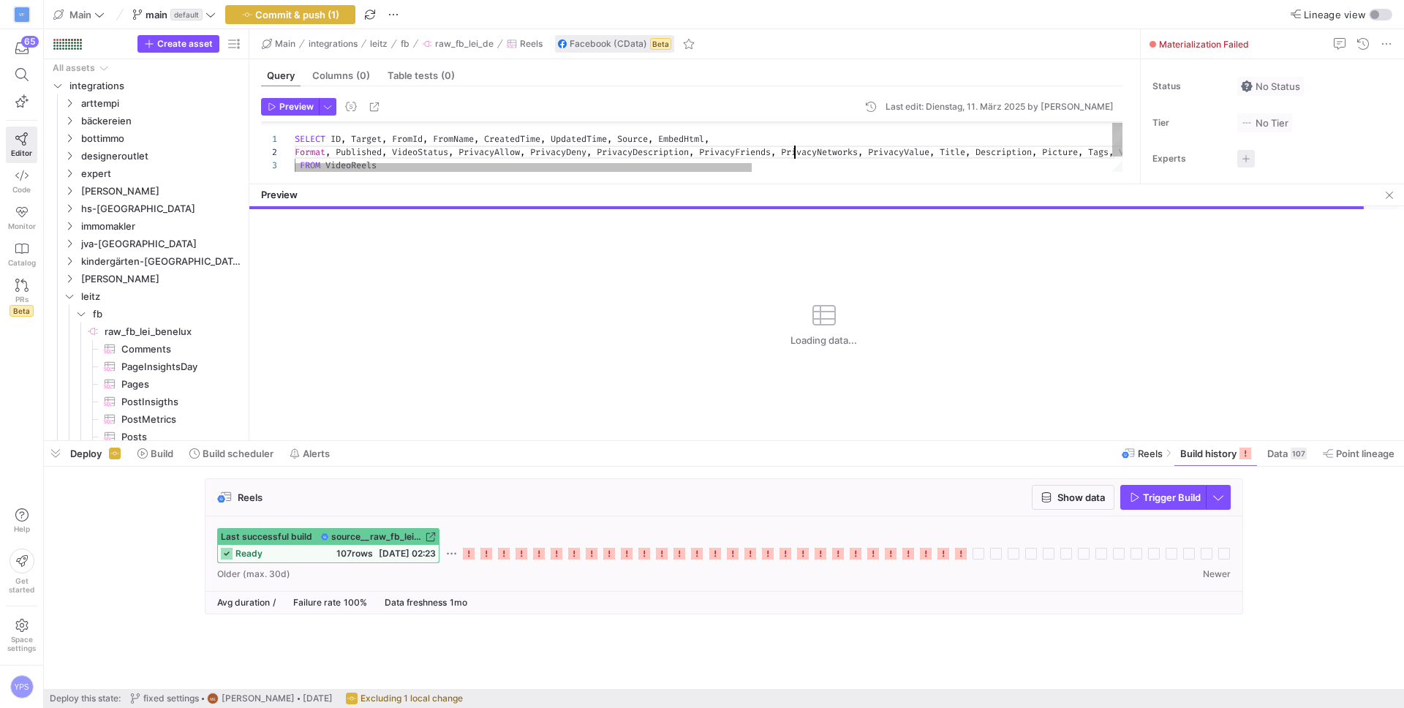
click at [795, 151] on div "SELECT ID , Target , FromId , FromName , CreatedTime , UpdatedTime , Source , E…" at bounding box center [1034, 157] width 1479 height 73
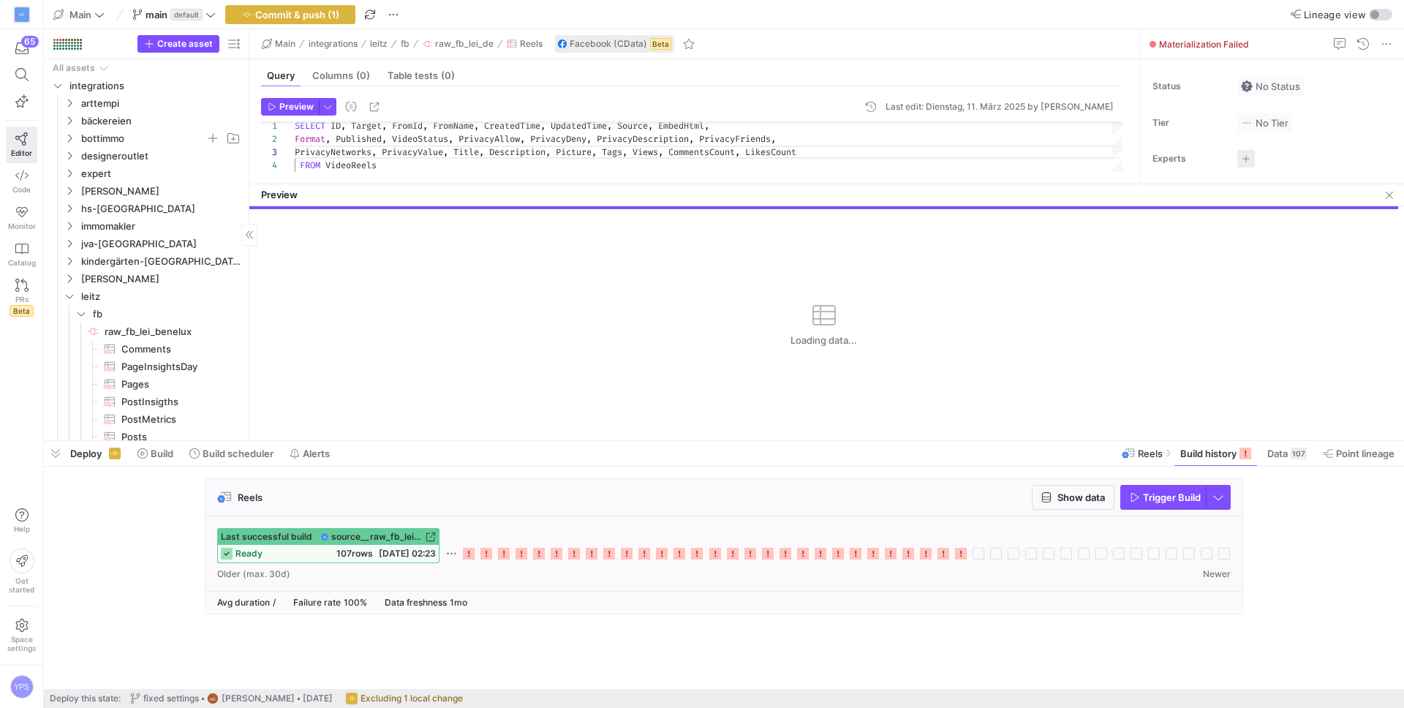
type textarea "SELECT ID, Target, FromId, FromName, CreatedTime, UpdatedTime, Source, EmbedHtm…"
click at [944, 554] on icon at bounding box center [944, 554] width 12 height 12
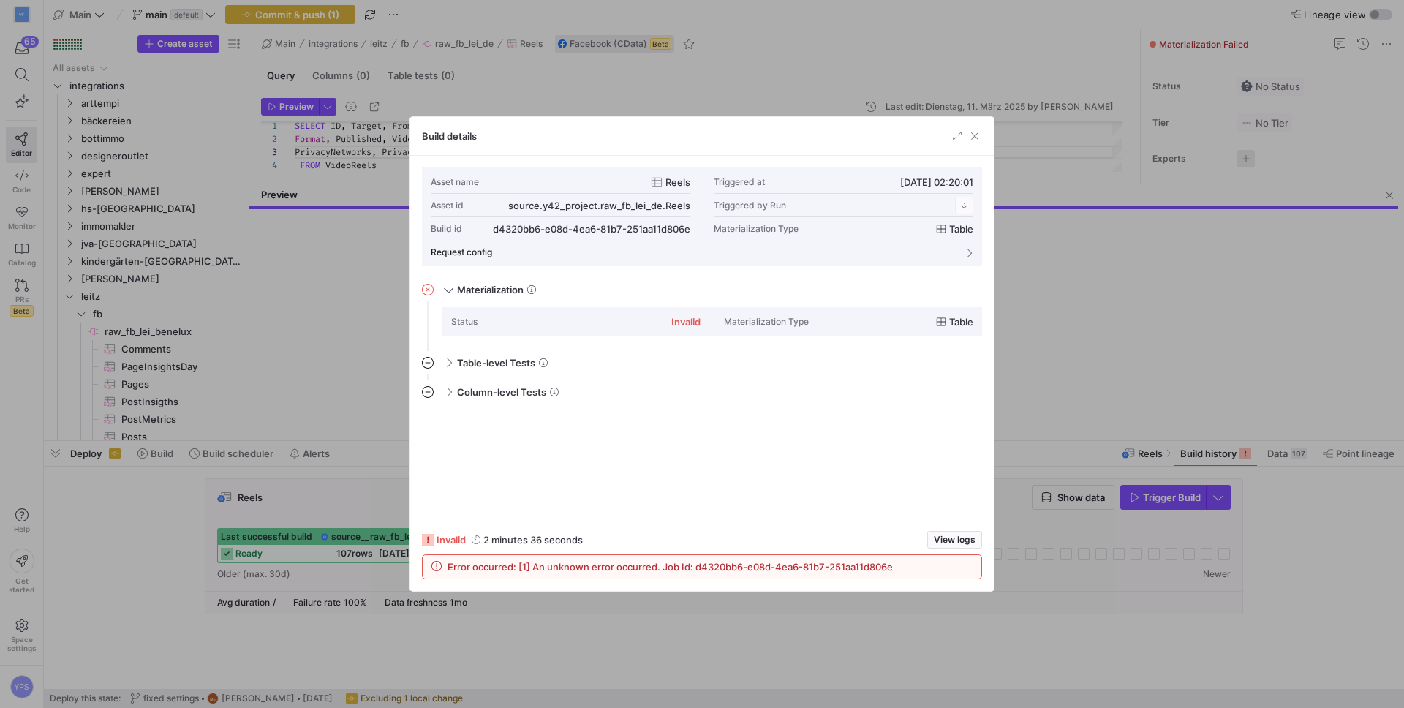
click at [883, 561] on span "Error occurred: [1] An unknown error occurred. Job Id: d4320bb6-e08d-4ea6-81b7-…" at bounding box center [670, 567] width 445 height 12
drag, startPoint x: 896, startPoint y: 569, endPoint x: 432, endPoint y: 571, distance: 464.4
click at [432, 571] on div "Error occurred: [1] An unknown error occurred. Job Id: d4320bb6-e08d-4ea6-81b7-…" at bounding box center [702, 566] width 559 height 23
copy span "Error occurred: [1] An unknown error occurred. Job Id: d4320bb6-e08d-4ea6-81b7-…"
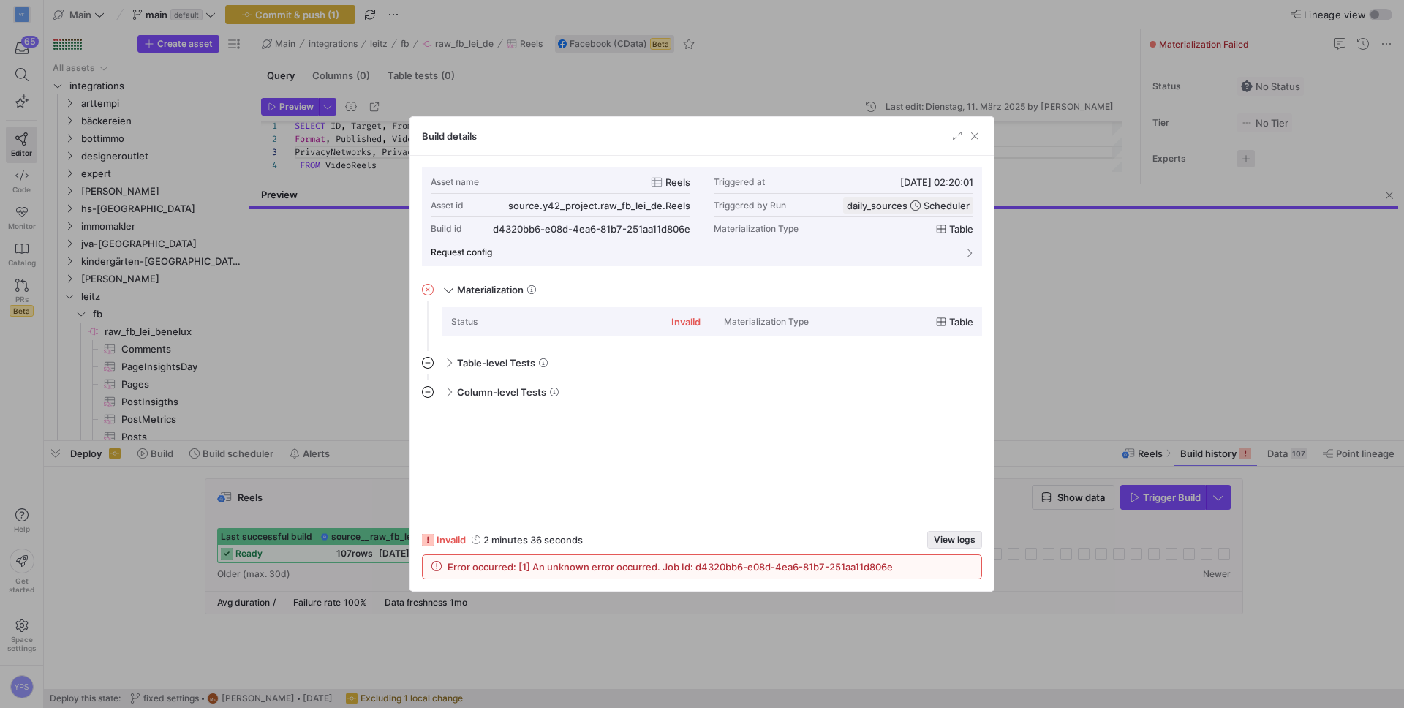
click at [948, 542] on span "View logs" at bounding box center [955, 540] width 42 height 10
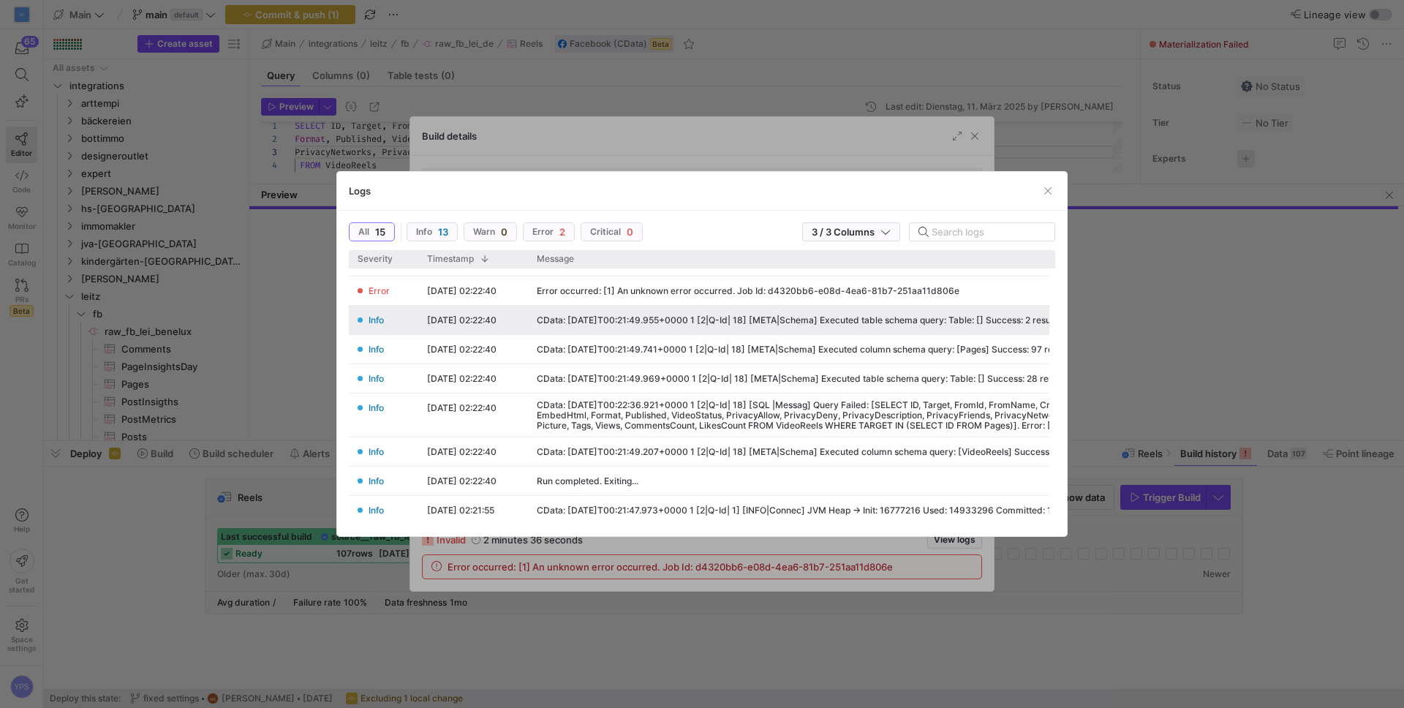
scroll to position [31, 0]
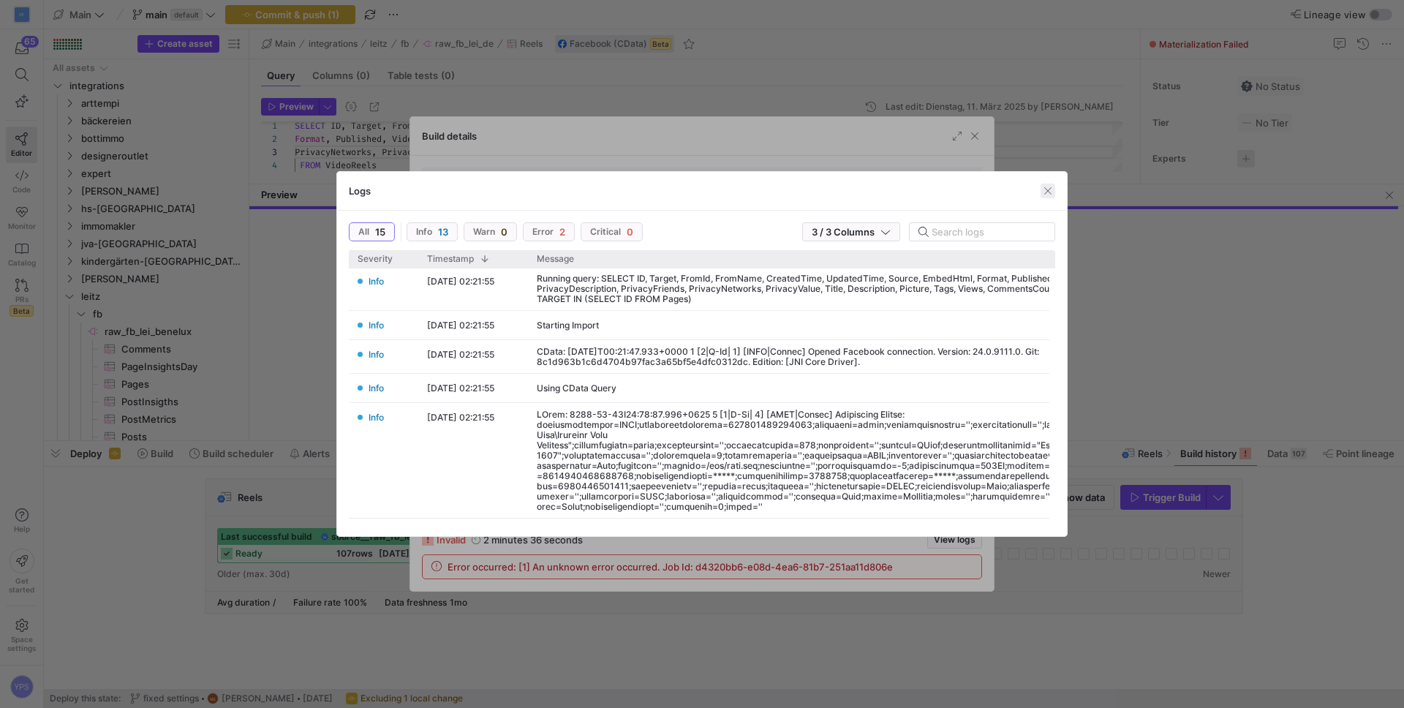
click at [1052, 192] on span "button" at bounding box center [1048, 191] width 15 height 15
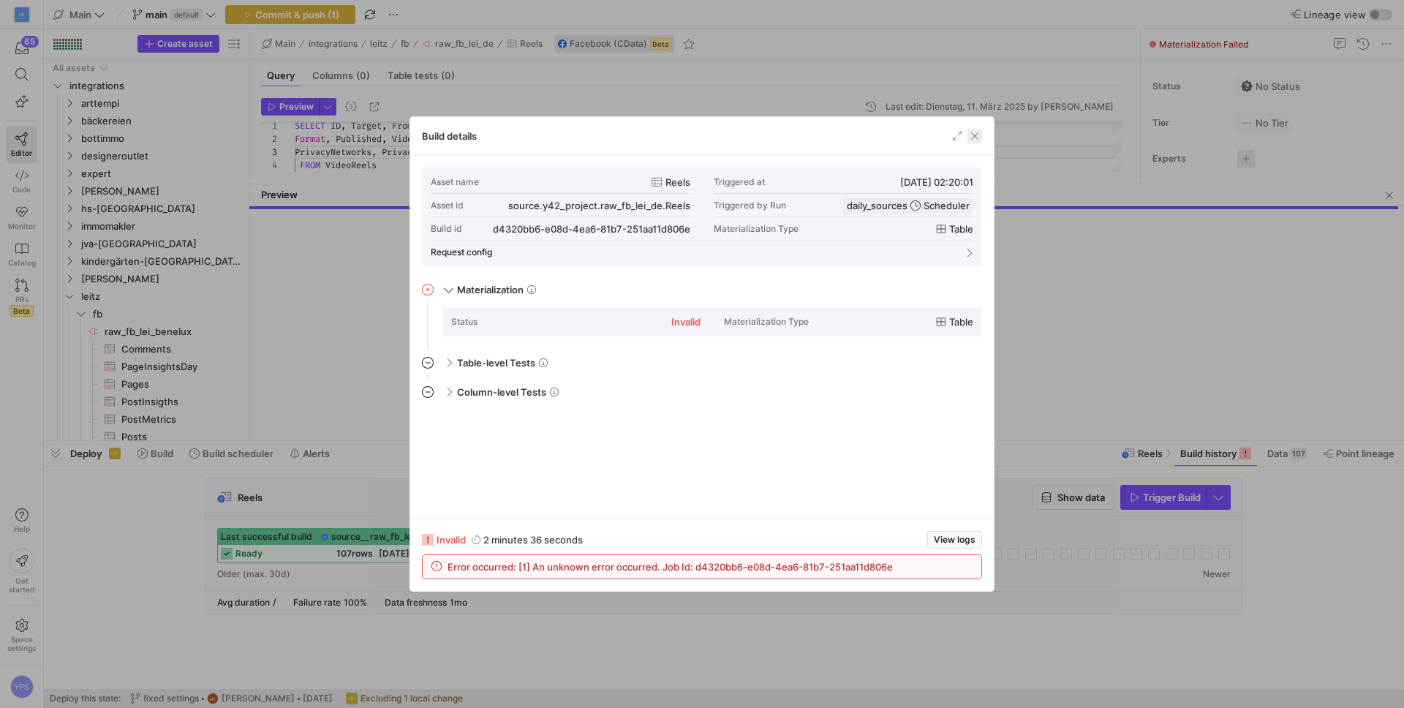
click at [978, 139] on span "button" at bounding box center [975, 136] width 15 height 15
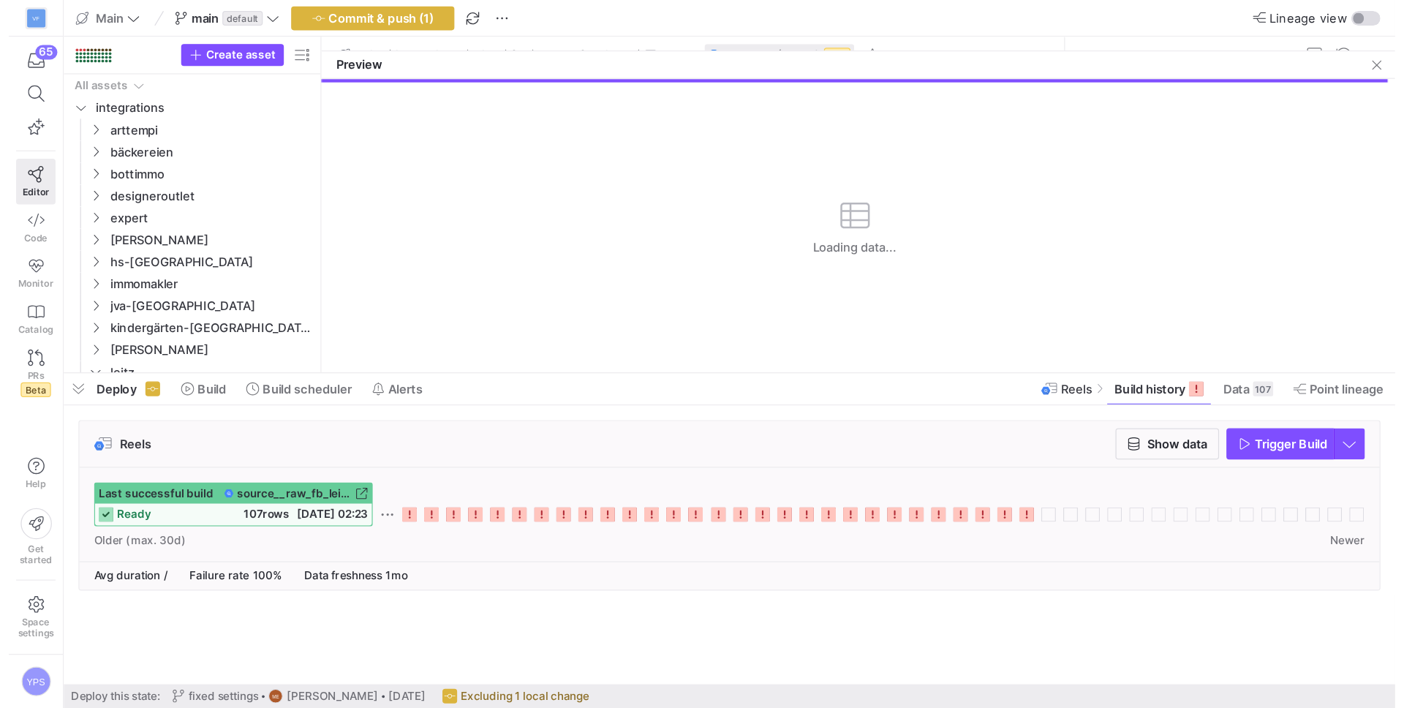
scroll to position [26, 0]
